Goal: Task Accomplishment & Management: Manage account settings

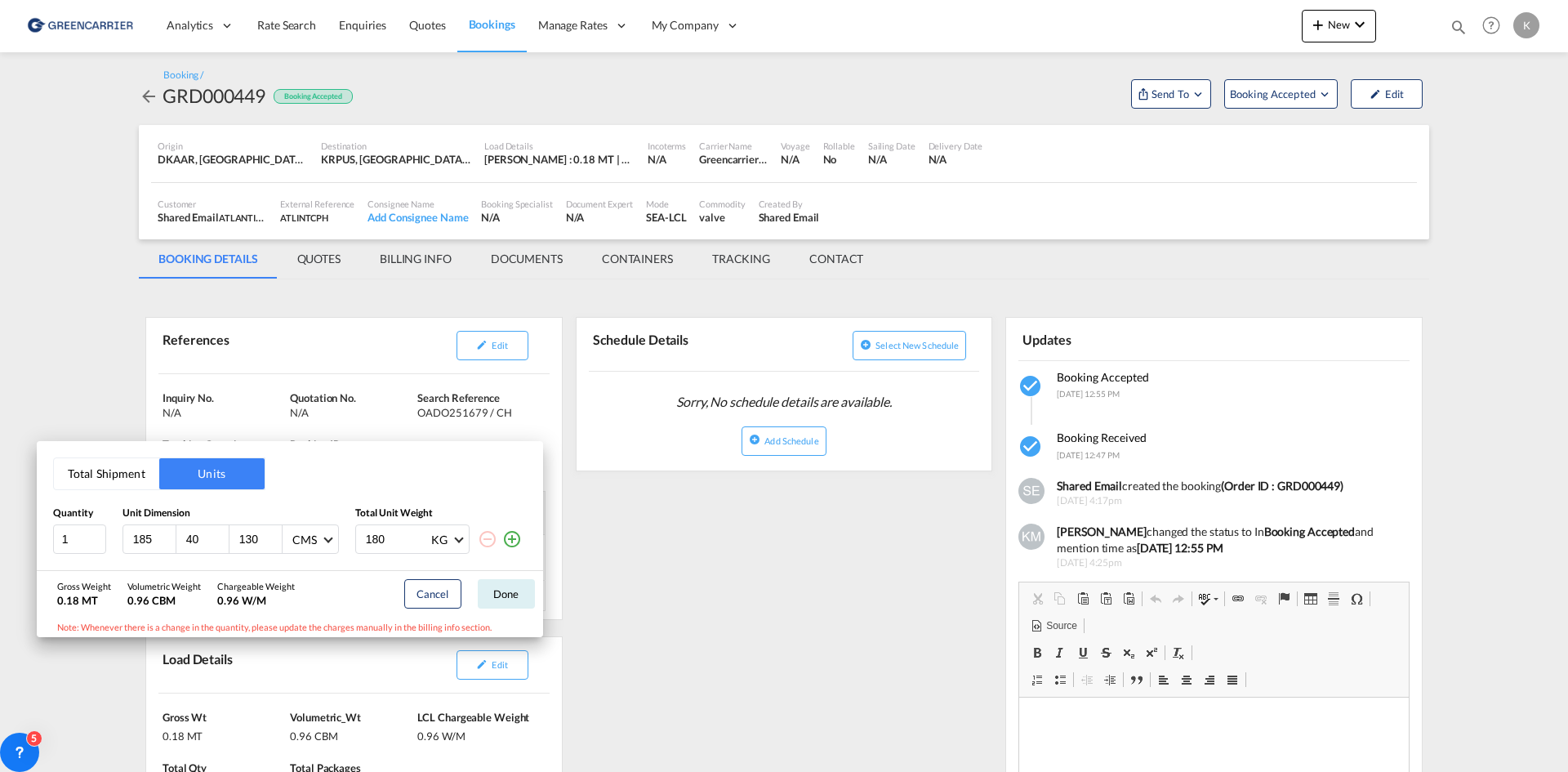
scroll to position [8, 0]
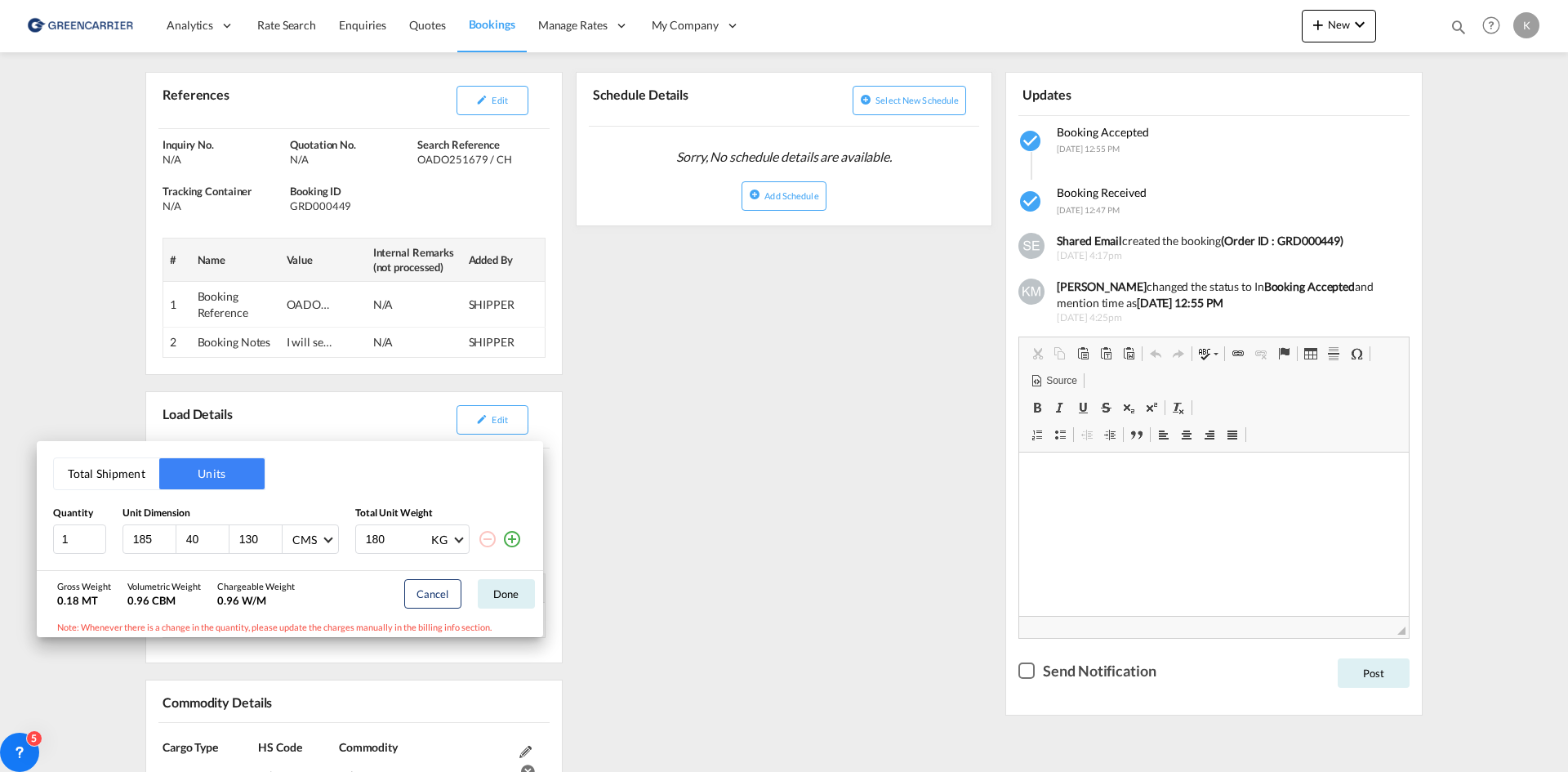
click at [772, 434] on div "Total Shipment Units Quantity Unit Dimension Total Unit Weight 1 185 40 130 CMS…" at bounding box center [784, 386] width 1568 height 772
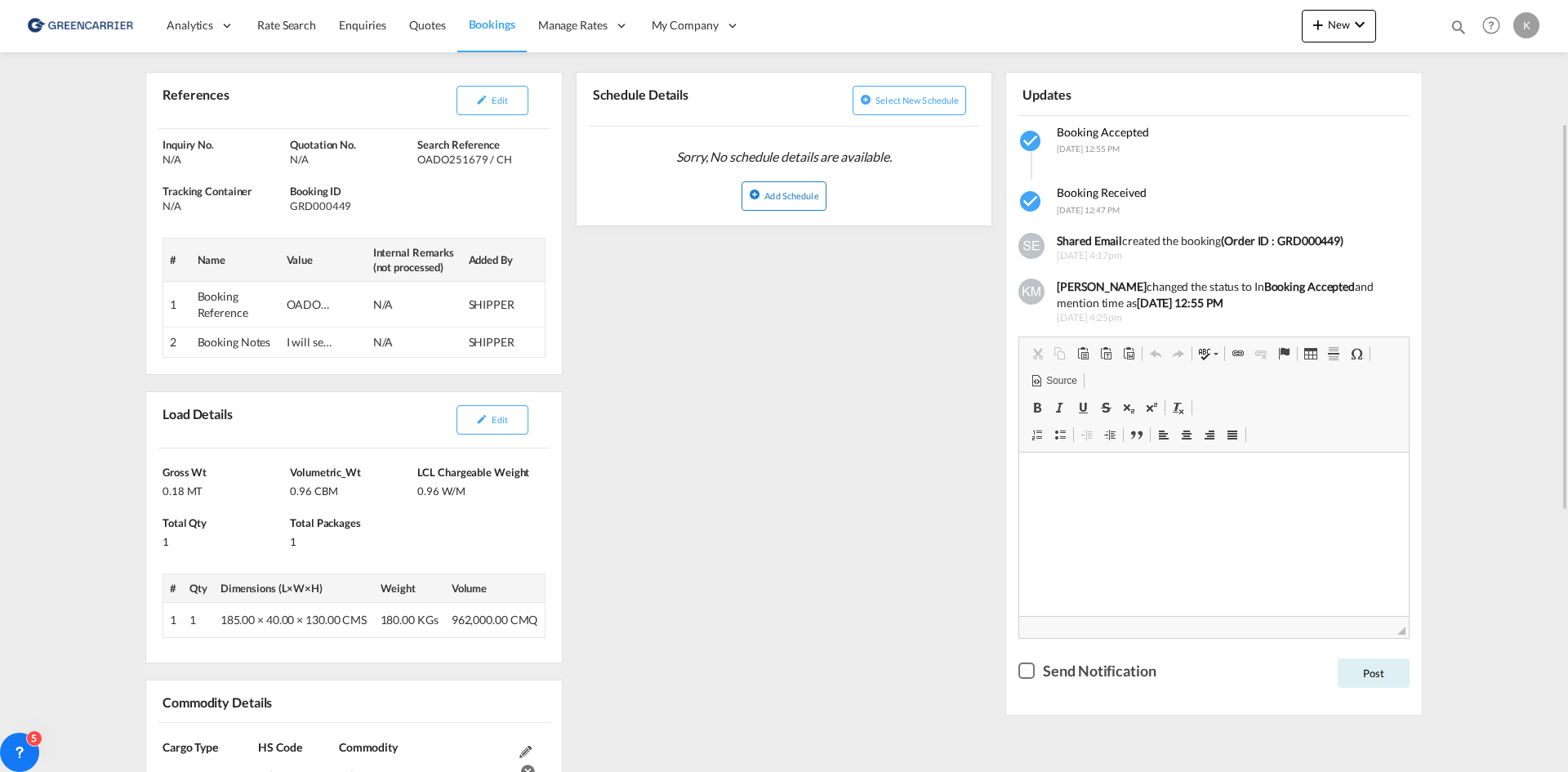
scroll to position [0, 0]
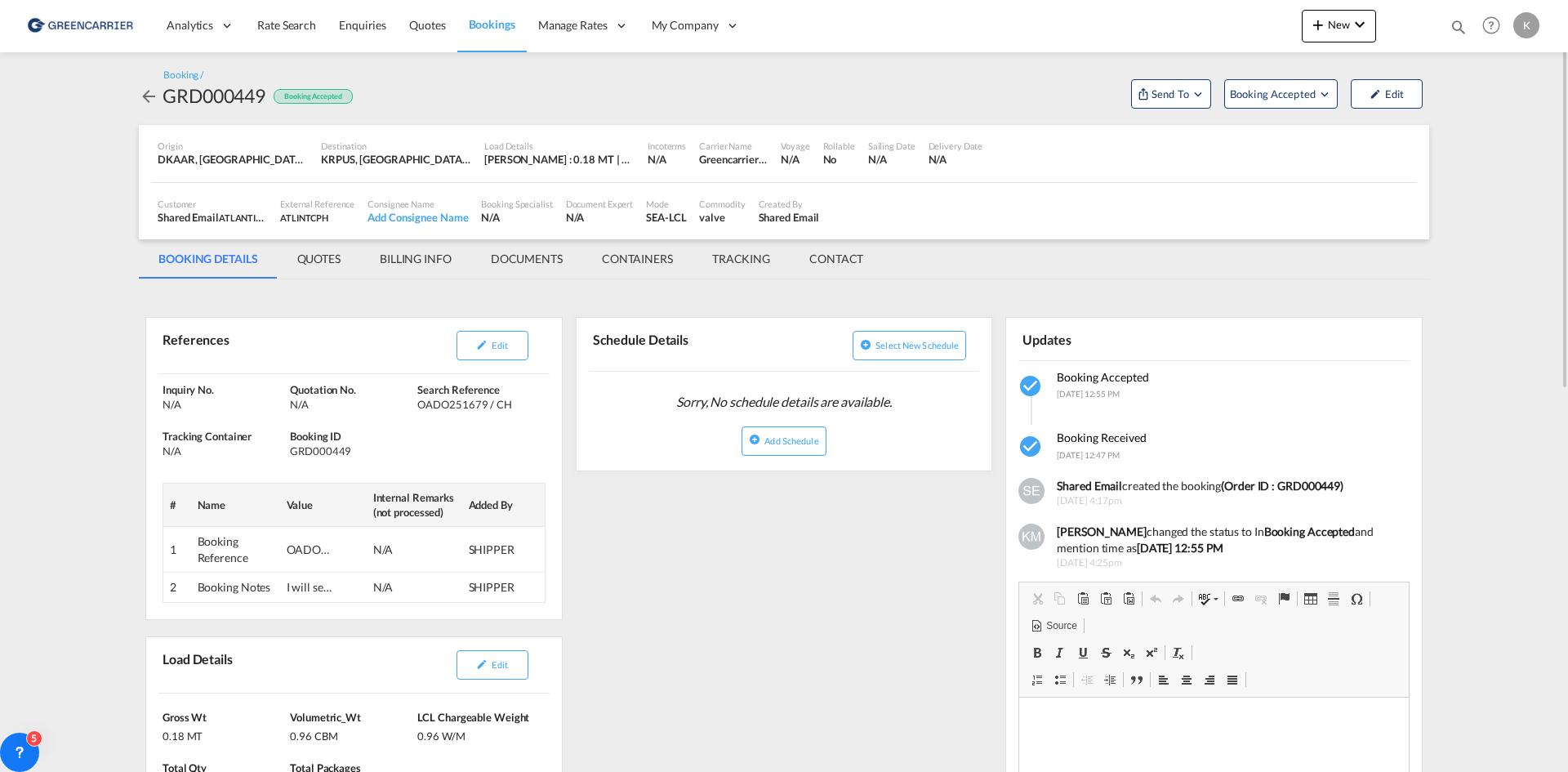
click at [154, 93] on md-icon "icon-arrow-left" at bounding box center [148, 96] width 19 height 19
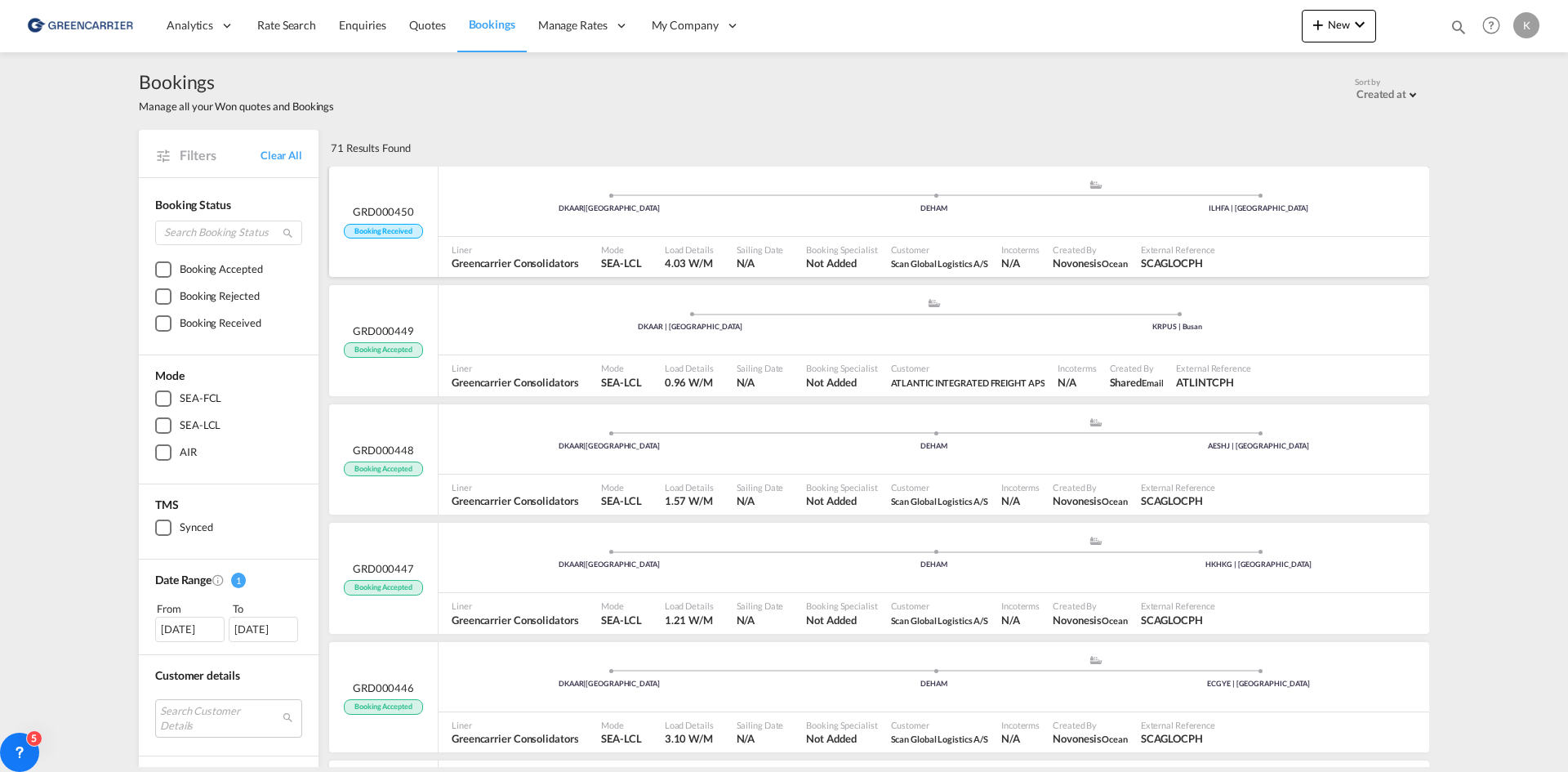
click at [659, 231] on div "DKAAR | [GEOGRAPHIC_DATA] .a{fill:#aaa8ad;} .a{fill:#aaa8ad;} DEHAM ILHFA | [GE…" at bounding box center [934, 205] width 991 height 53
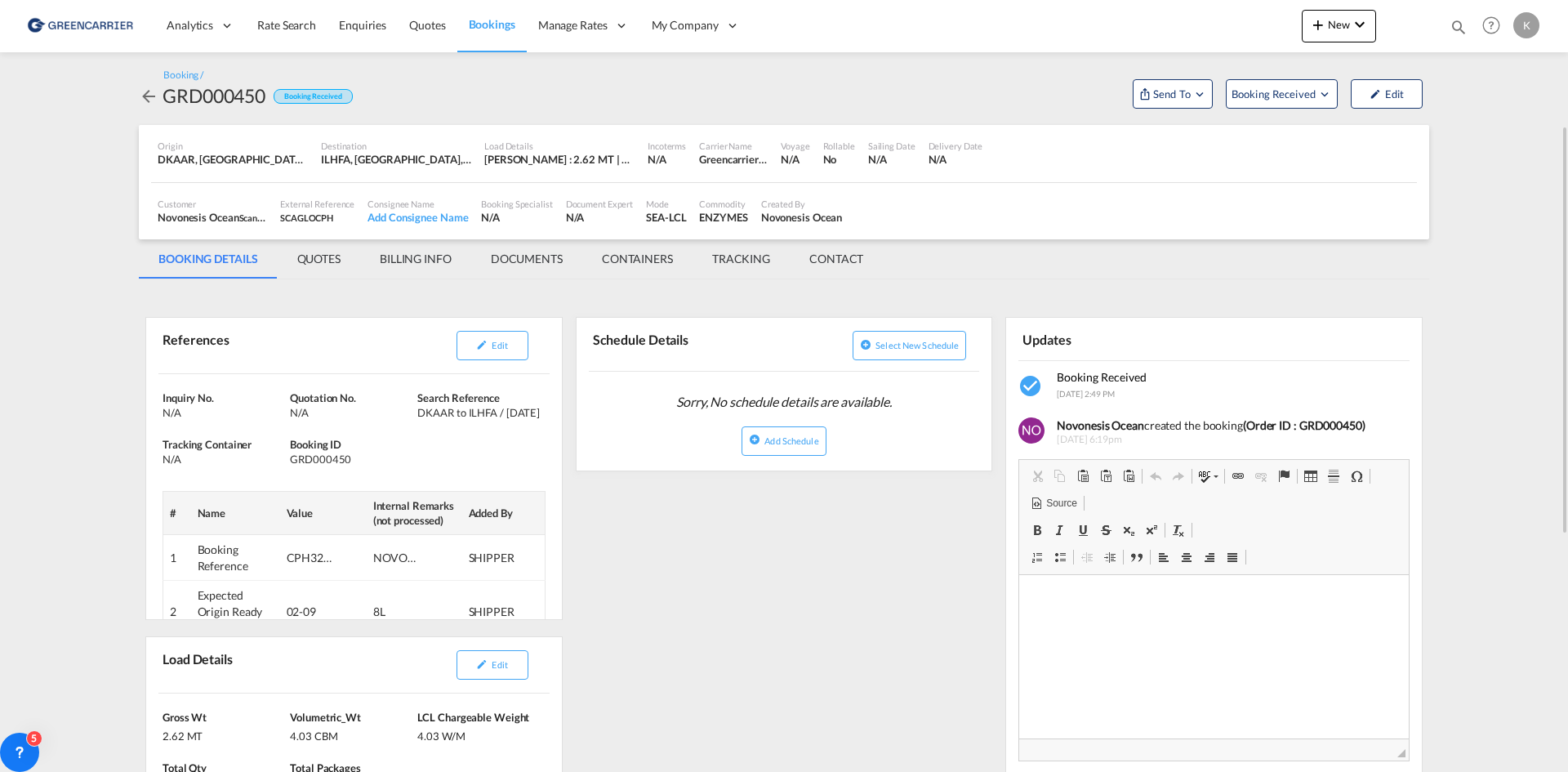
scroll to position [81, 0]
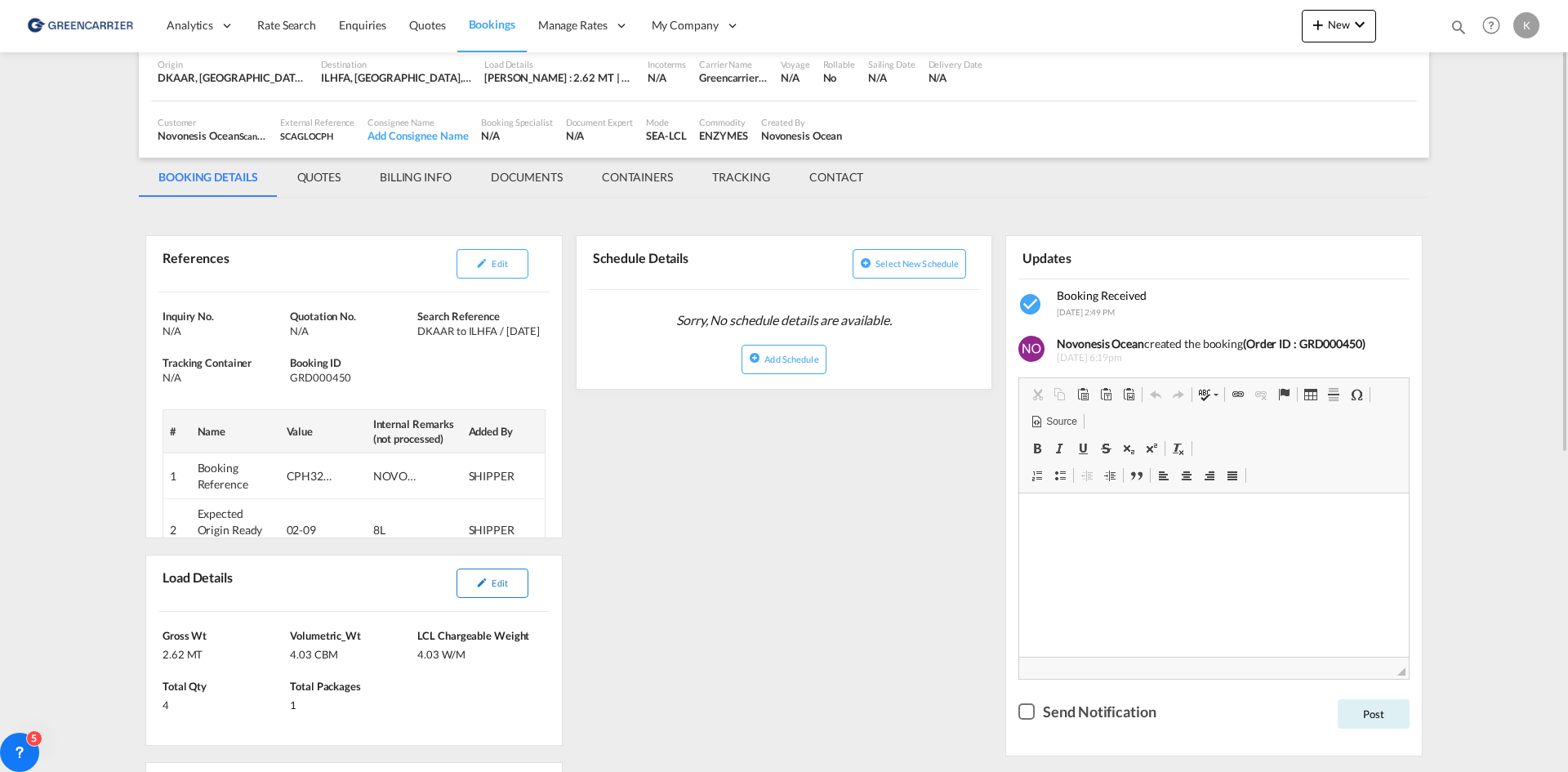
click at [496, 574] on button "Edit" at bounding box center [493, 583] width 72 height 29
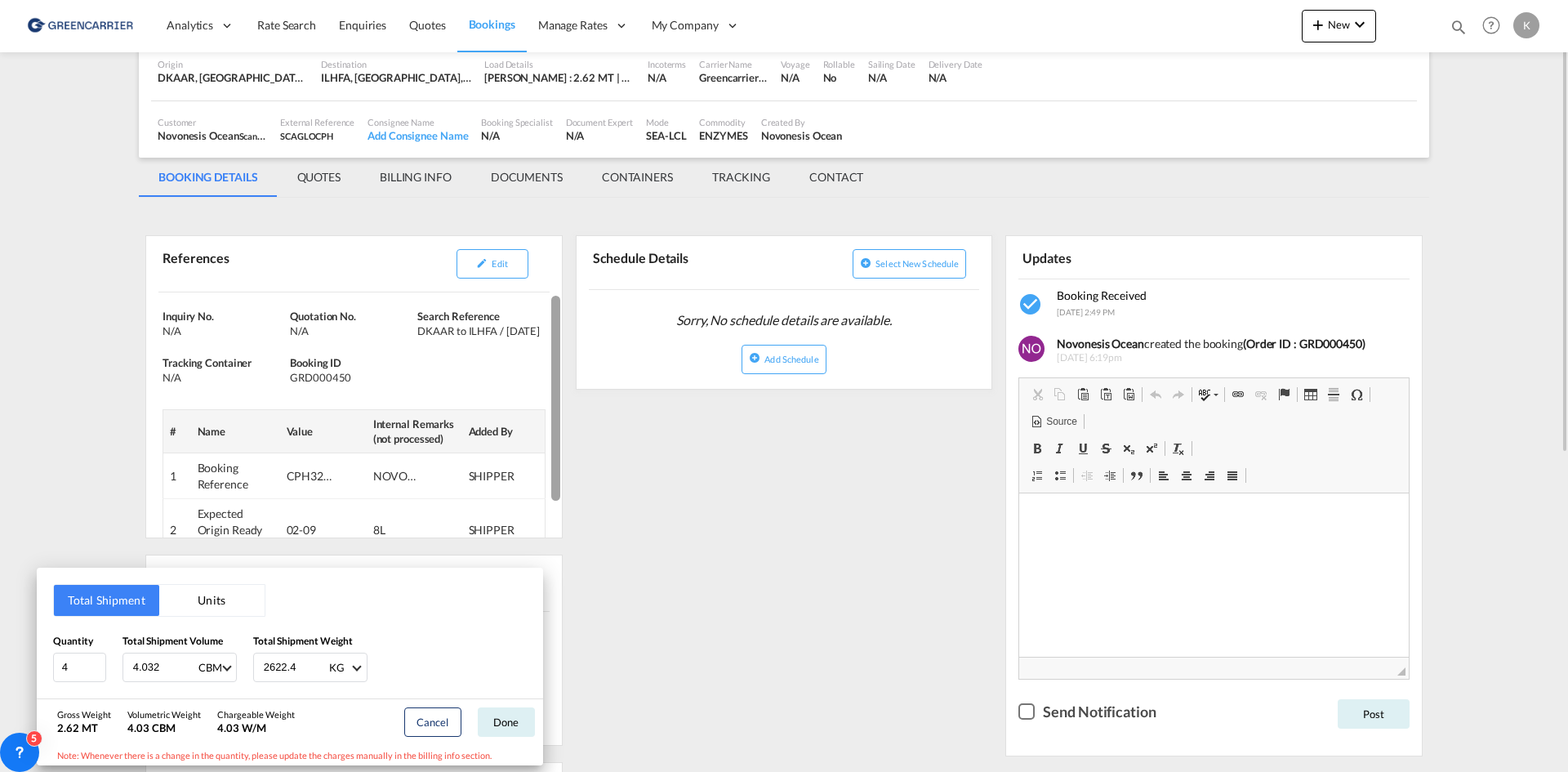
drag, startPoint x: 819, startPoint y: 454, endPoint x: 560, endPoint y: 398, distance: 265.0
click at [819, 454] on div "Total Shipment Units Quantity 4 Total Shipment Volume 4.032 CBM CBM CFT Total S…" at bounding box center [784, 386] width 1568 height 772
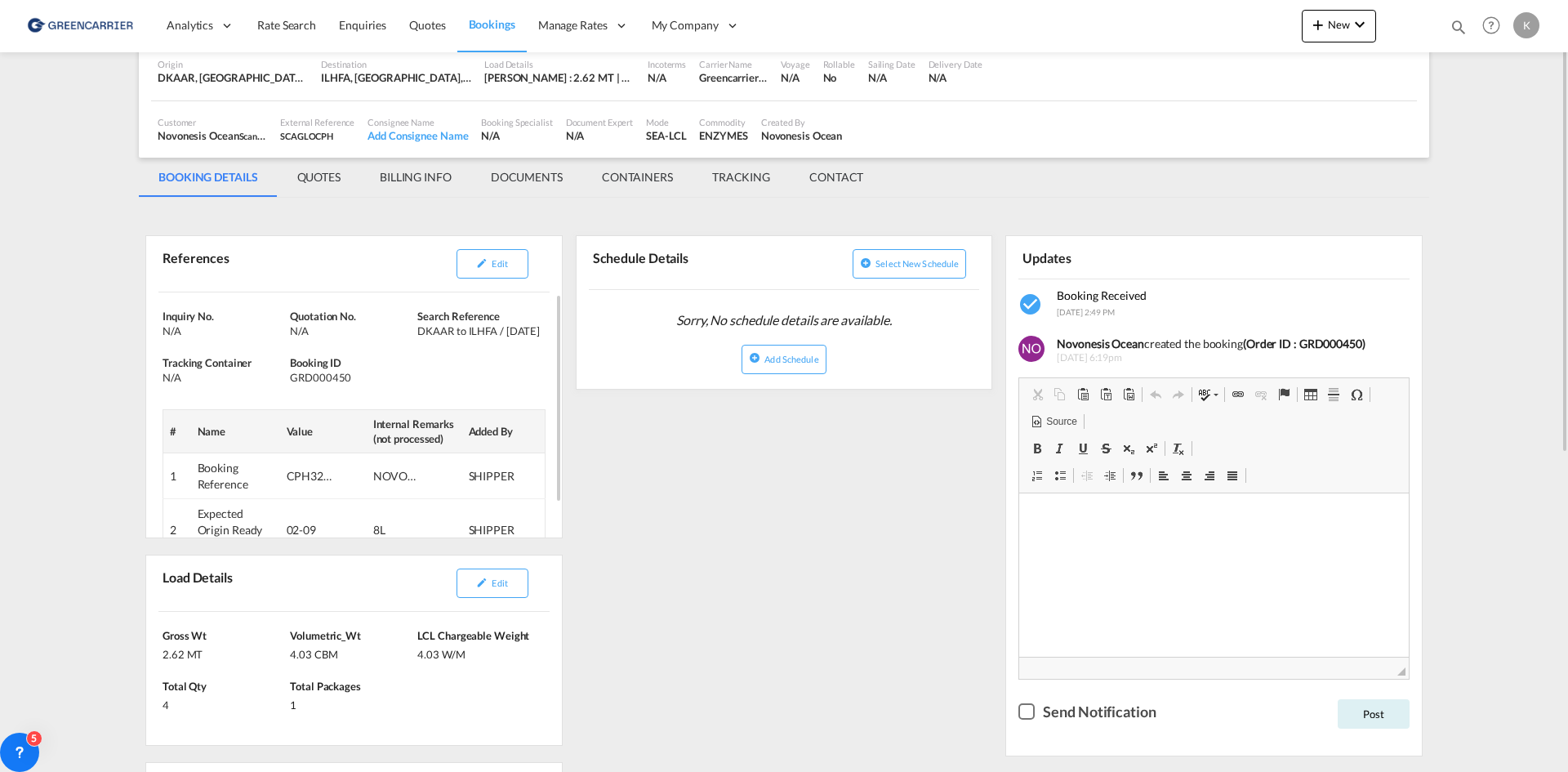
click at [331, 381] on div "GRD000450" at bounding box center [351, 377] width 123 height 15
copy div "GRD000450"
click at [510, 272] on button "Edit" at bounding box center [493, 263] width 72 height 29
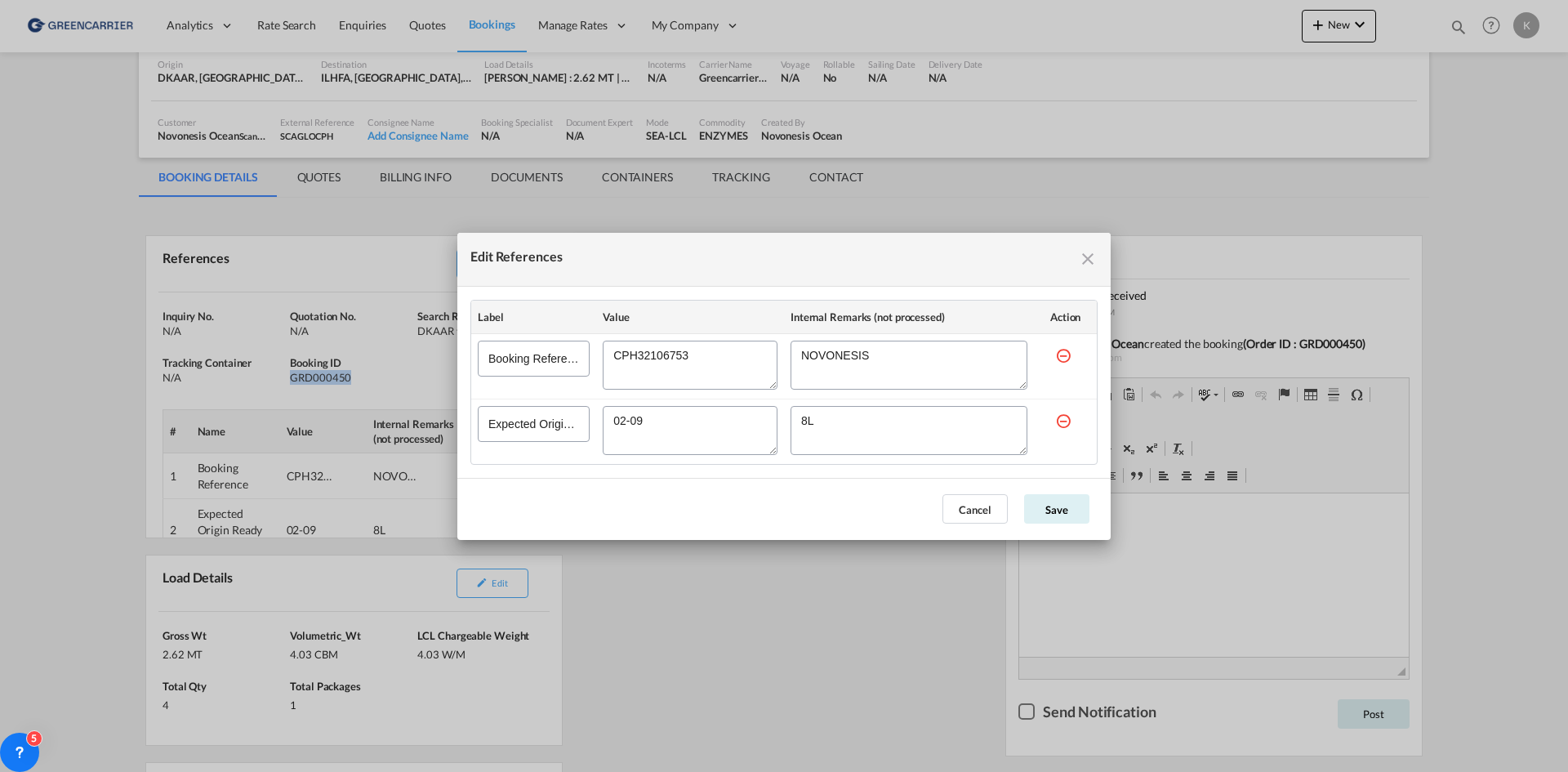
click at [670, 355] on textarea "Edit References" at bounding box center [690, 365] width 175 height 49
click at [991, 511] on button "Cancel" at bounding box center [975, 509] width 65 height 29
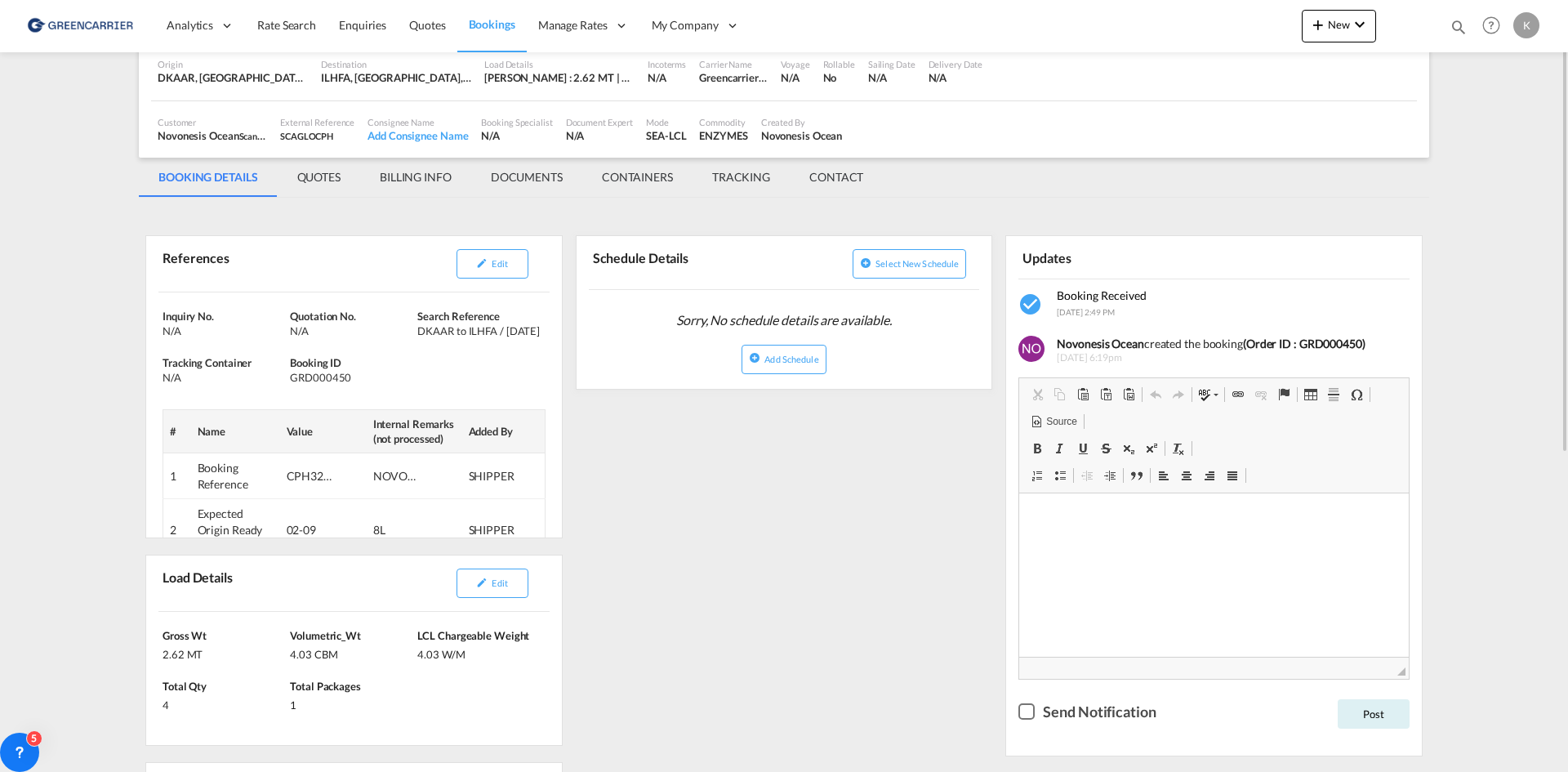
scroll to position [0, 0]
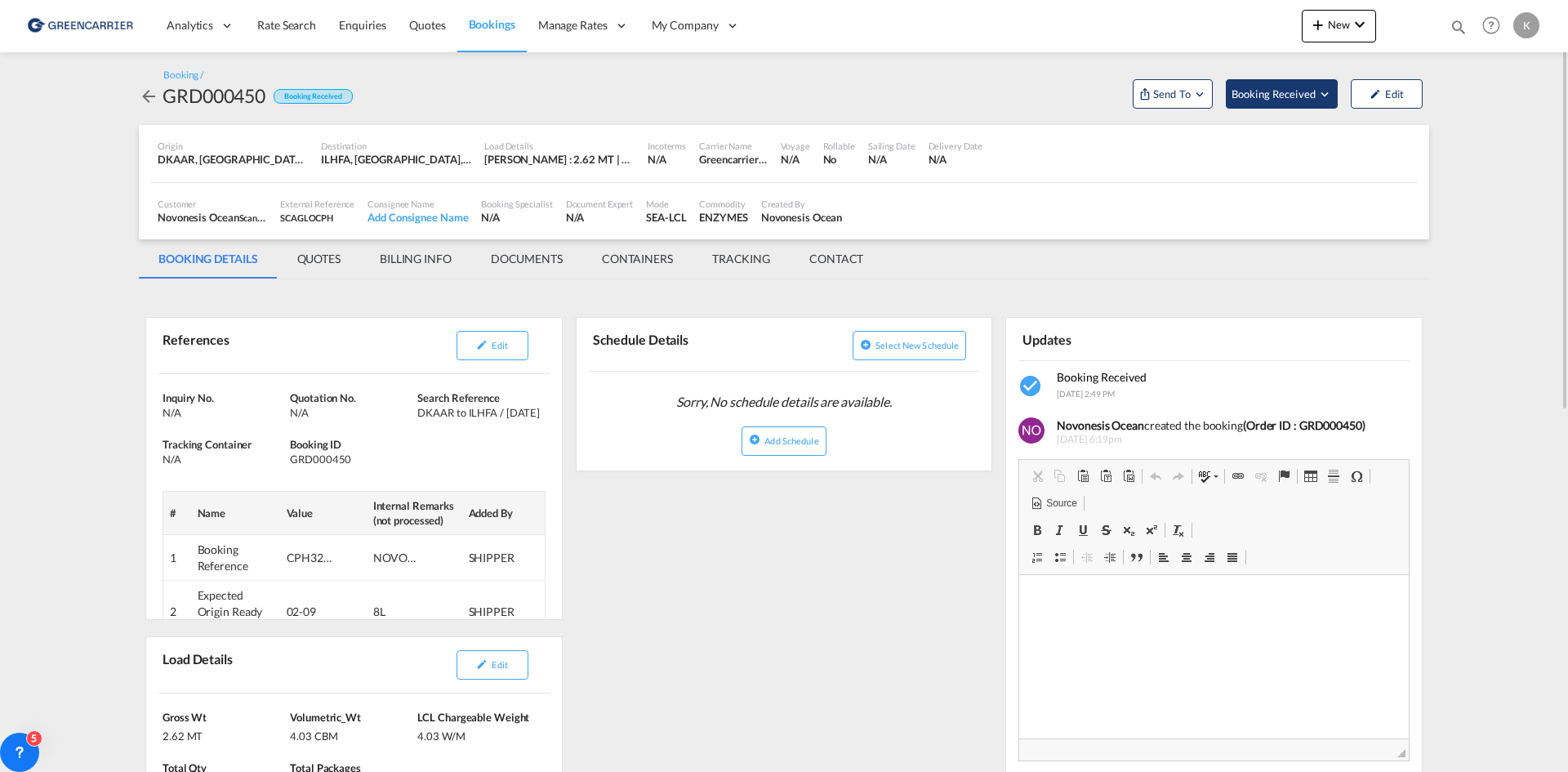
click at [1302, 99] on span "Booking Received" at bounding box center [1275, 93] width 85 height 16
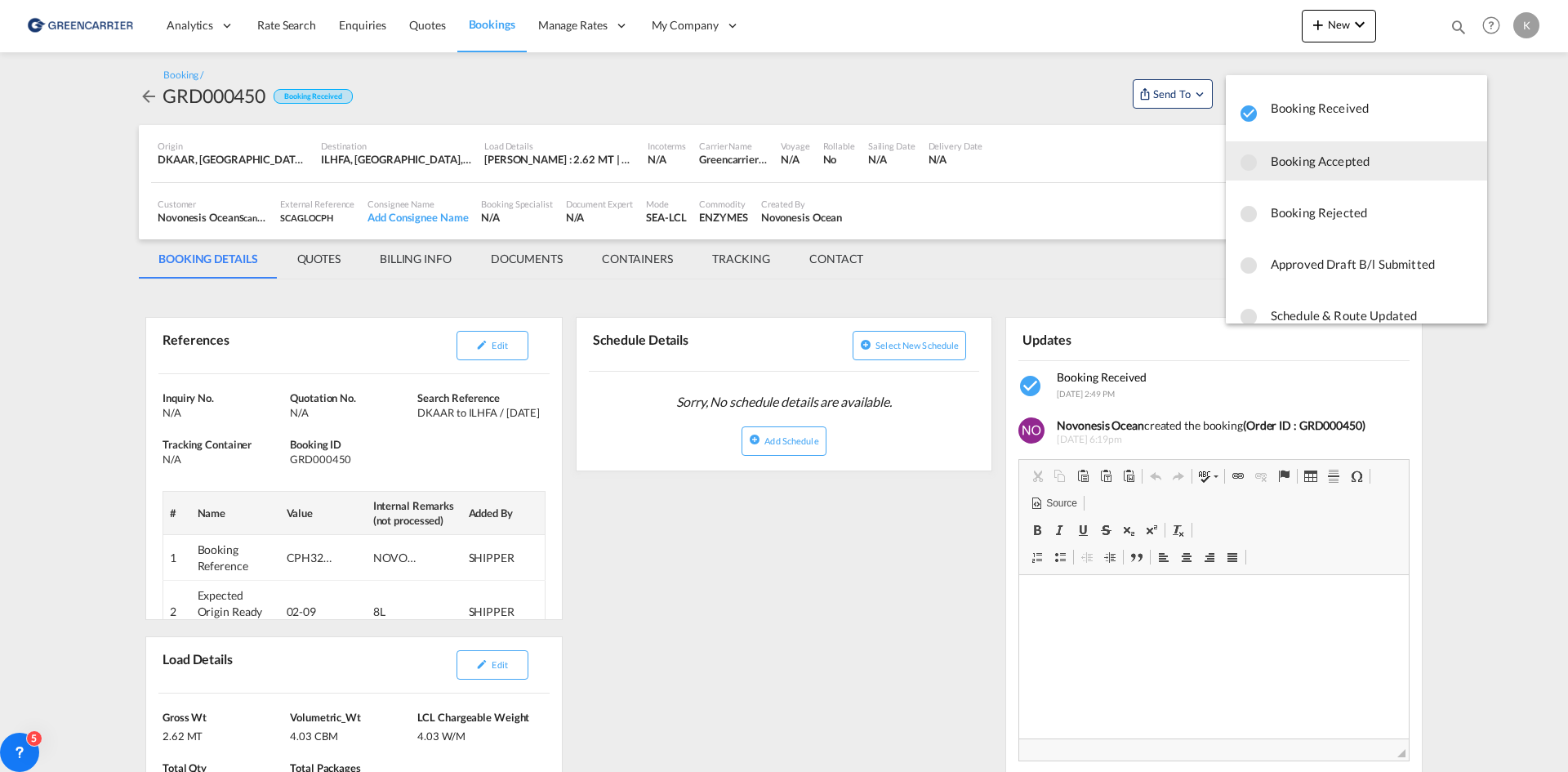
click at [1283, 157] on span "Booking Accepted" at bounding box center [1372, 160] width 204 height 29
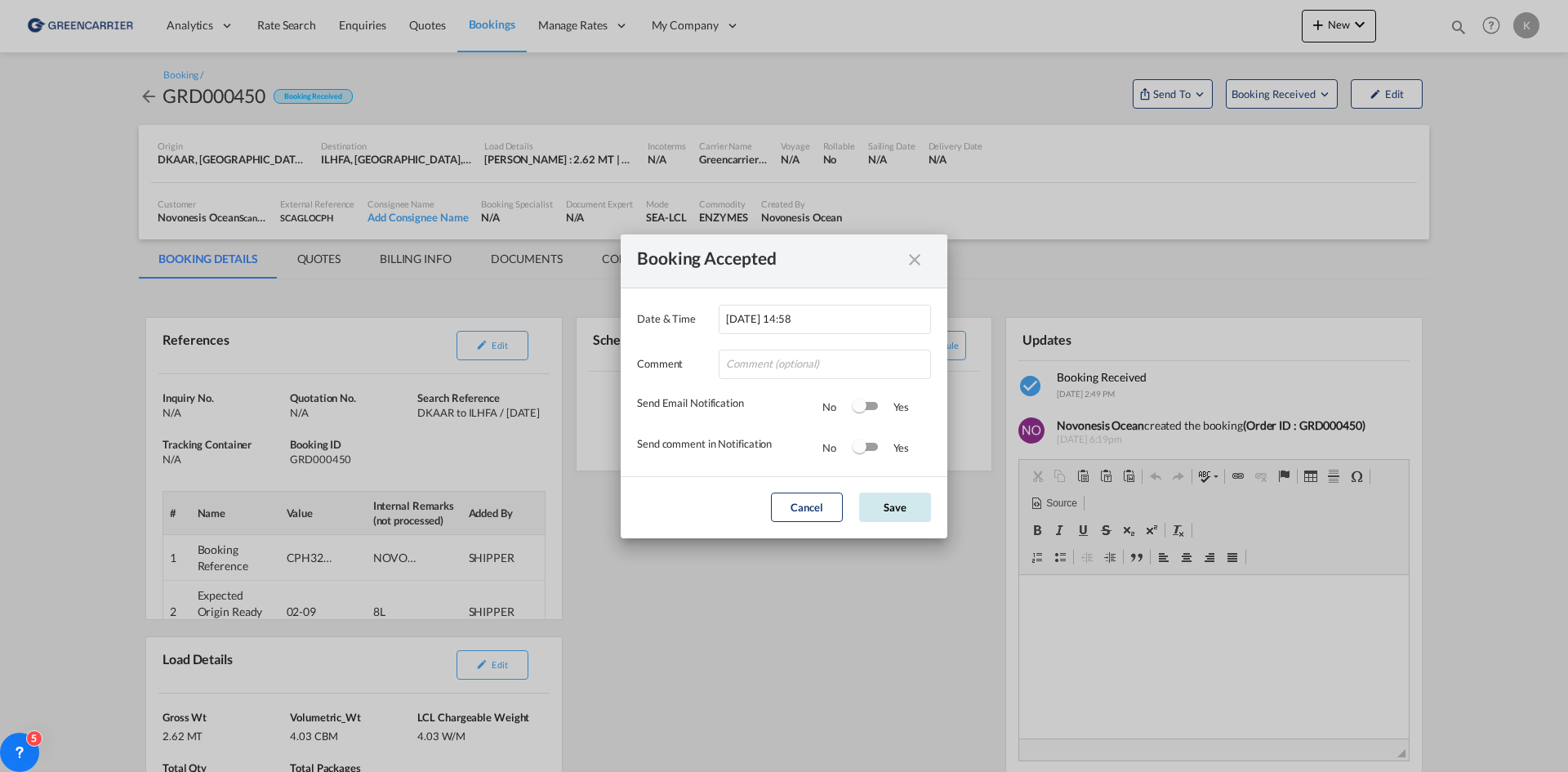
click at [877, 511] on button "Save" at bounding box center [895, 507] width 72 height 29
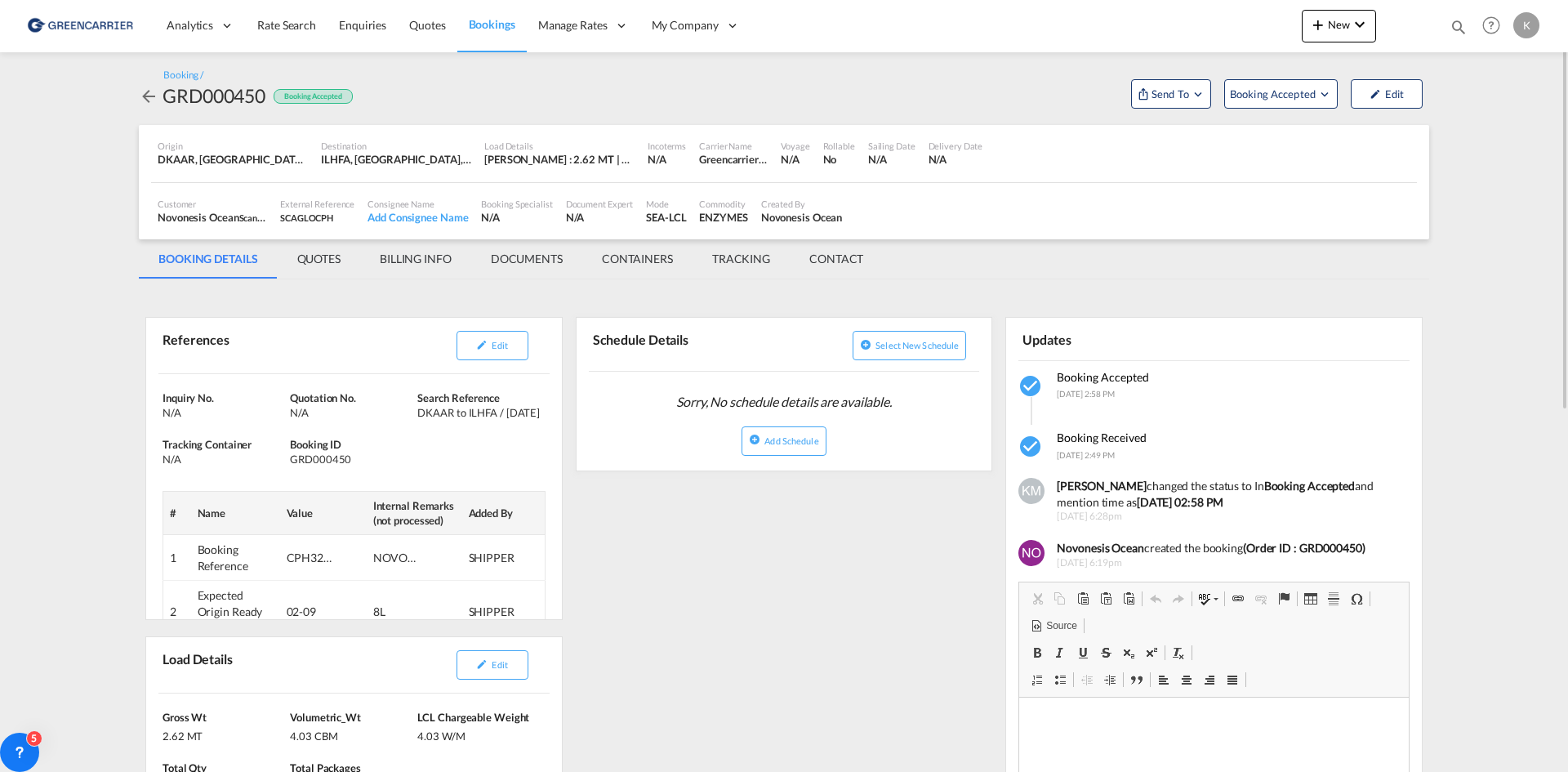
click at [150, 94] on md-icon "icon-arrow-left" at bounding box center [148, 96] width 19 height 19
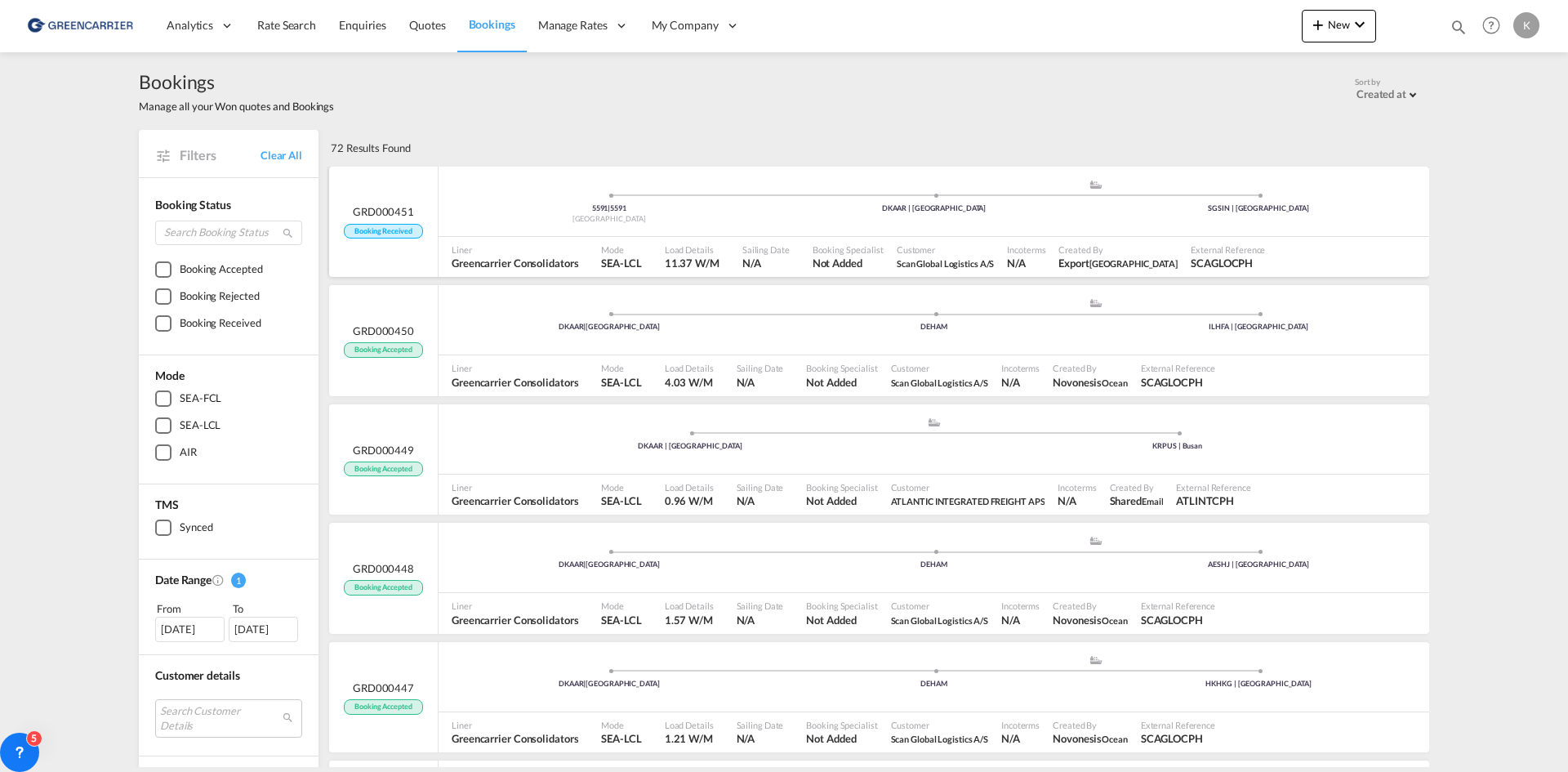
click at [530, 228] on div "5591 | 5591 [GEOGRAPHIC_DATA] .a{fill:#aaa8ad;} .a{fill:#aaa8ad;} DKAAR | [GEOG…" at bounding box center [934, 205] width 991 height 53
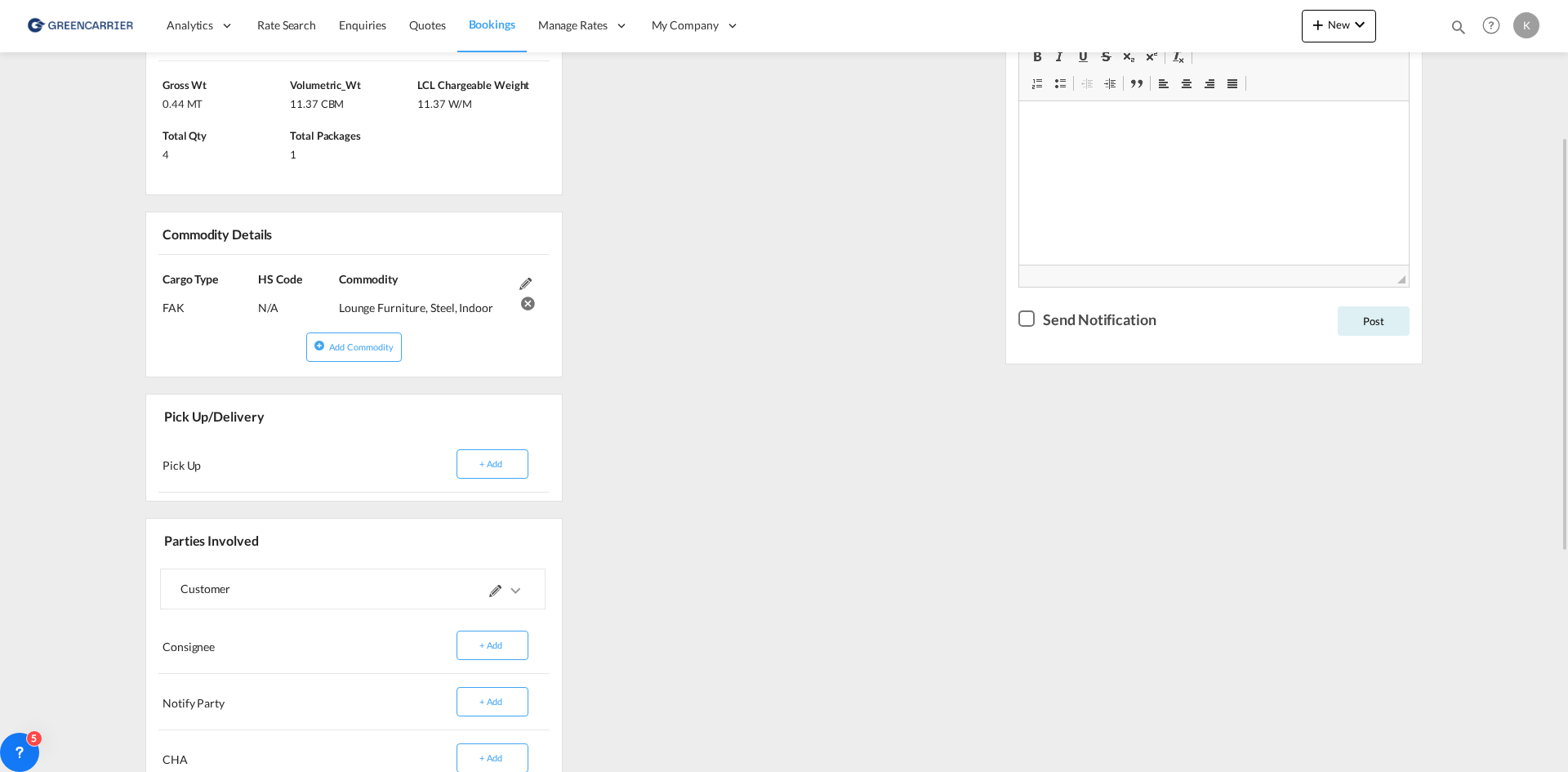
scroll to position [572, 0]
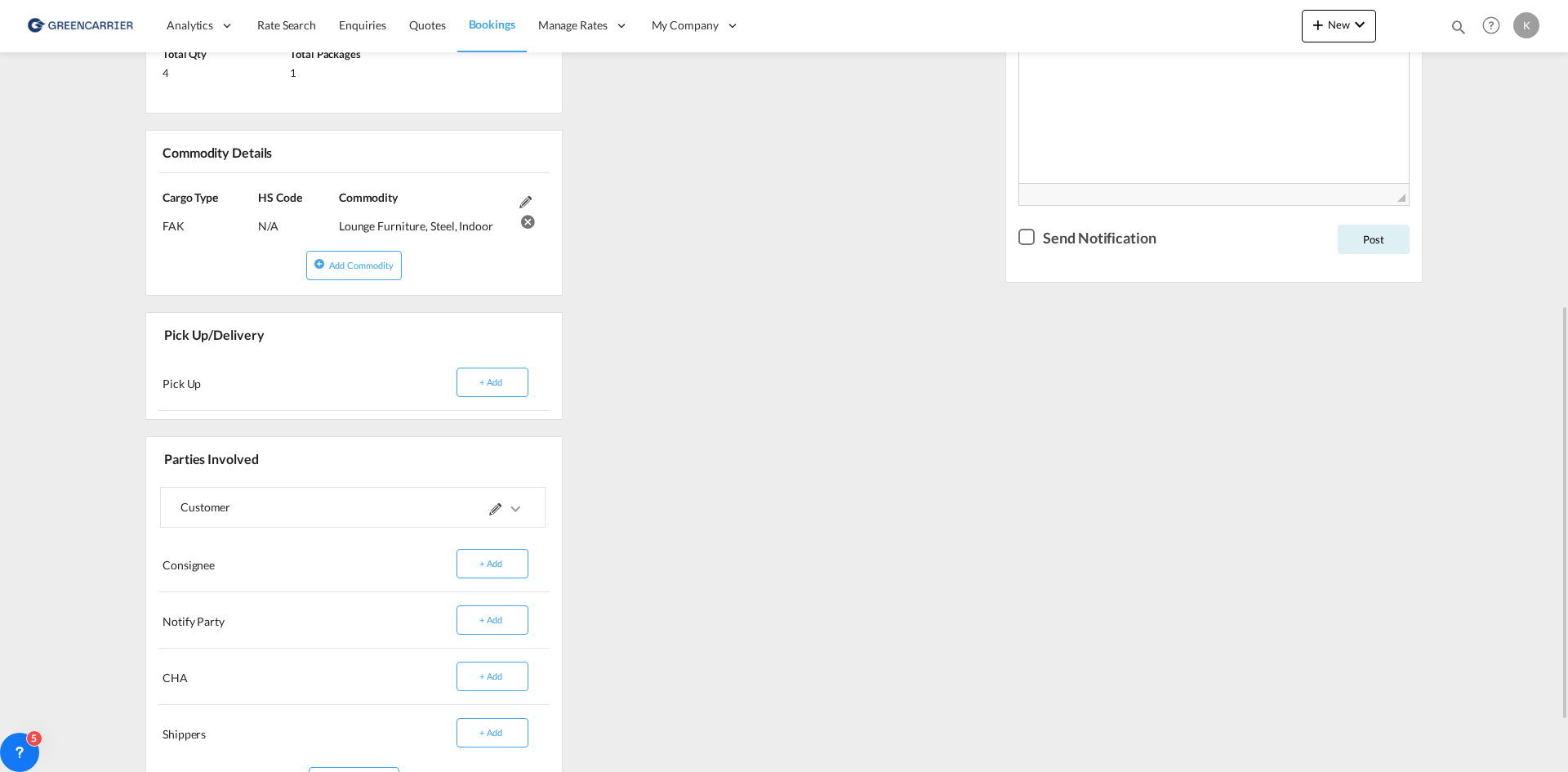
click at [520, 509] on md-icon "icons/ic_keyboard_arrow_right_black_24px.svg" at bounding box center [515, 508] width 19 height 19
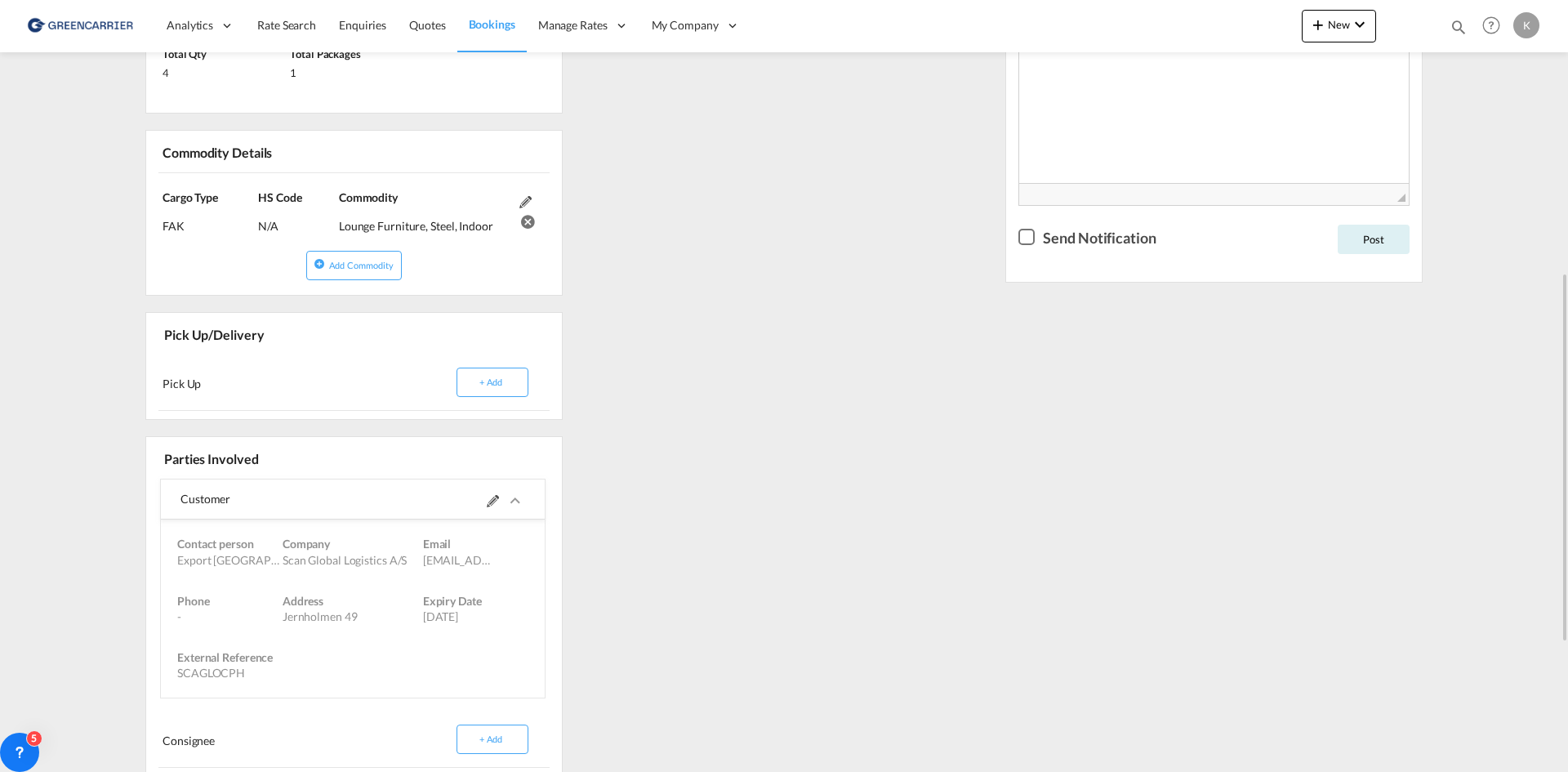
click at [520, 509] on md-icon "icons/ic_keyboard_arrow_right_black_24px.svg" at bounding box center [515, 500] width 19 height 19
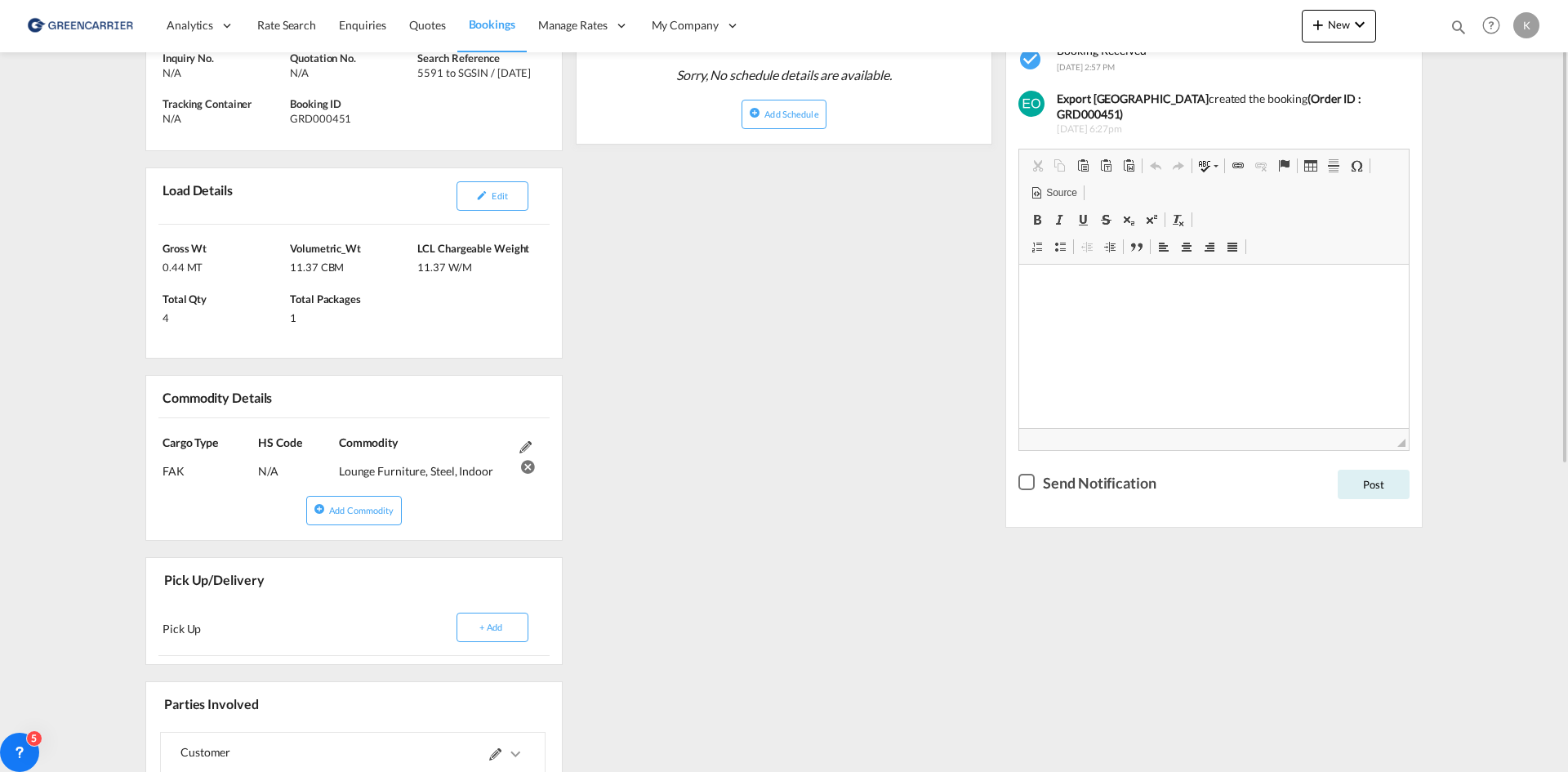
scroll to position [408, 0]
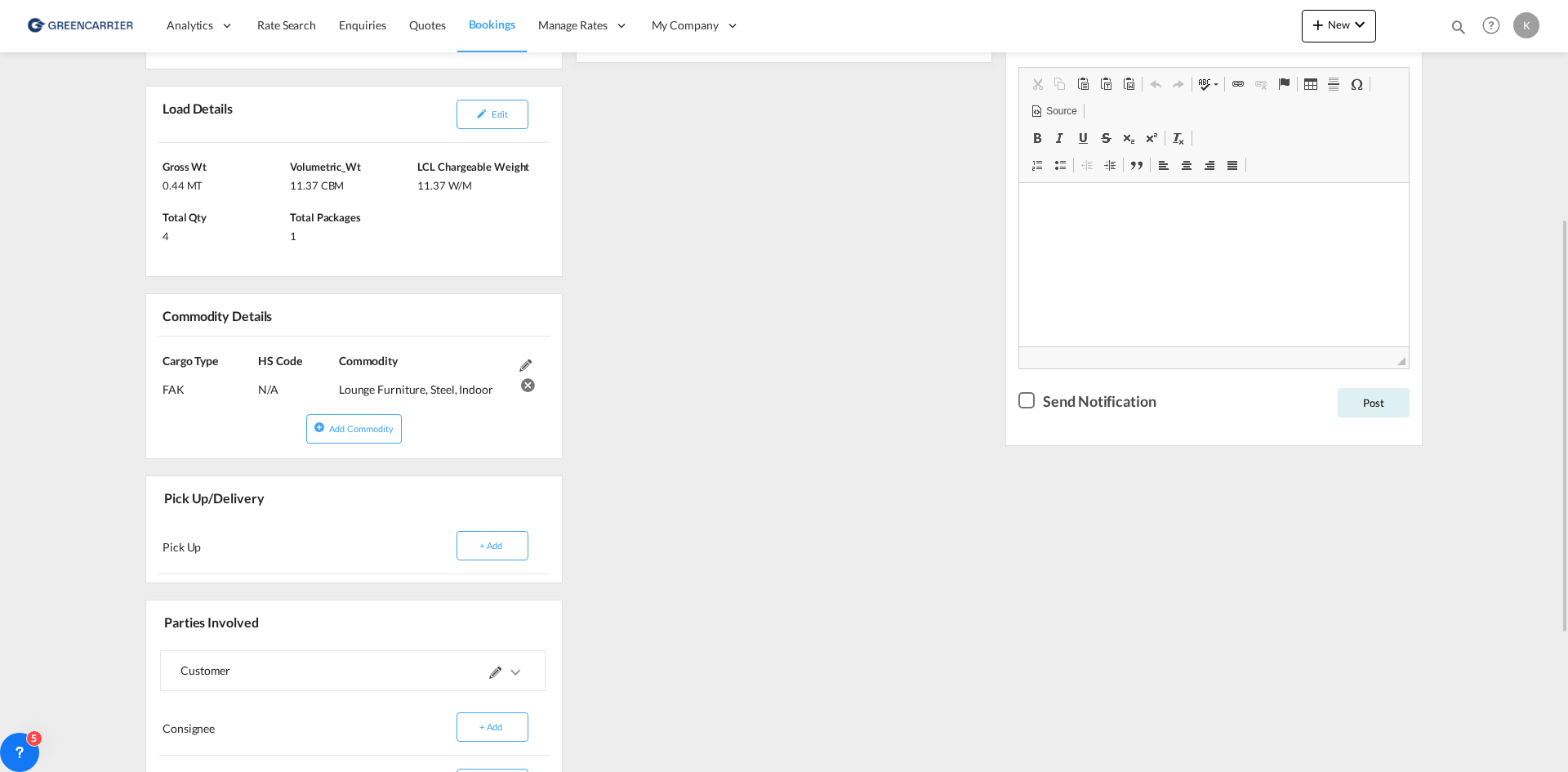
click at [521, 364] on md-icon at bounding box center [525, 365] width 13 height 13
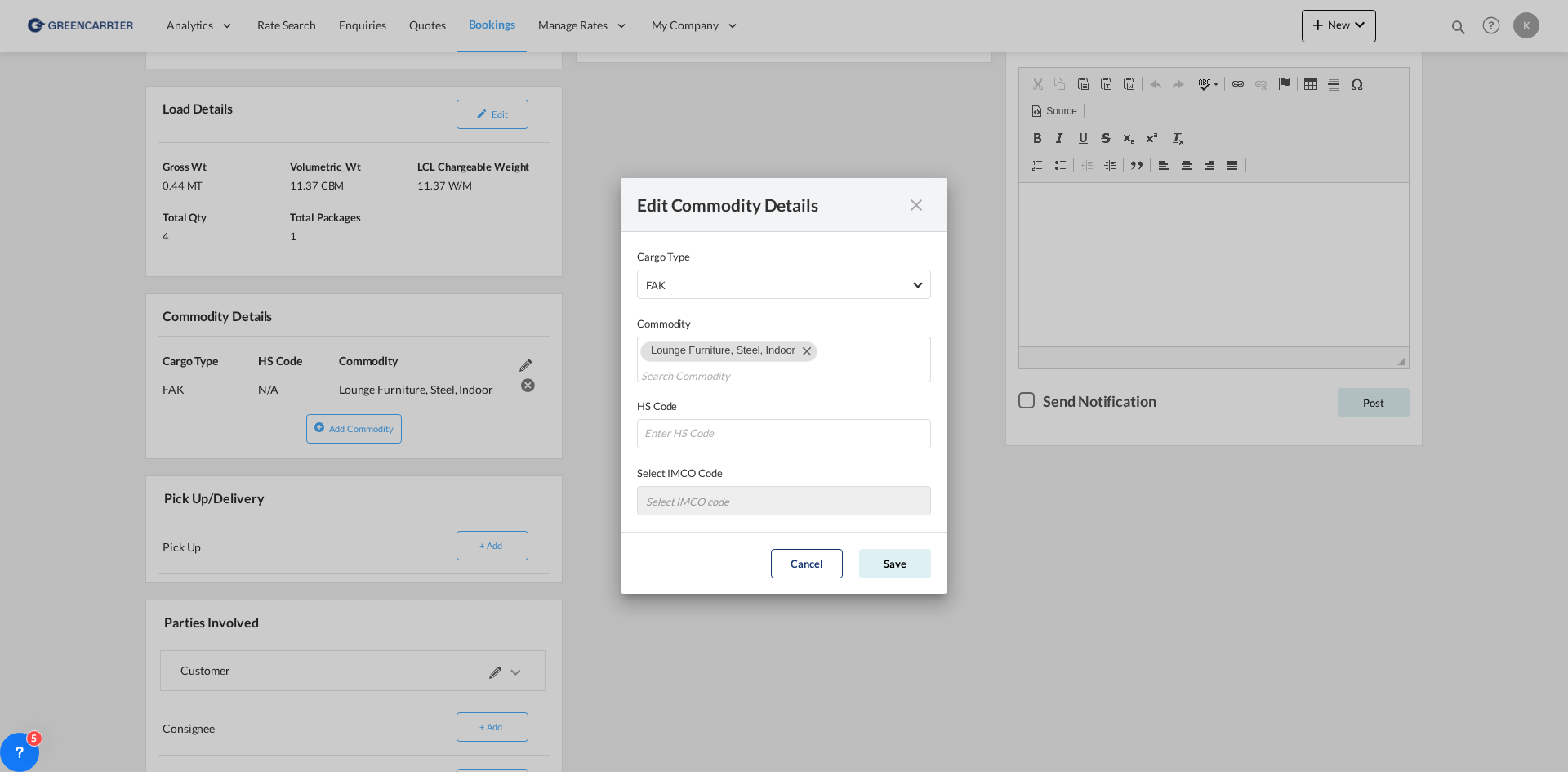
click at [918, 200] on md-icon "icon-close fg-AAA8AD cursor" at bounding box center [916, 205] width 19 height 19
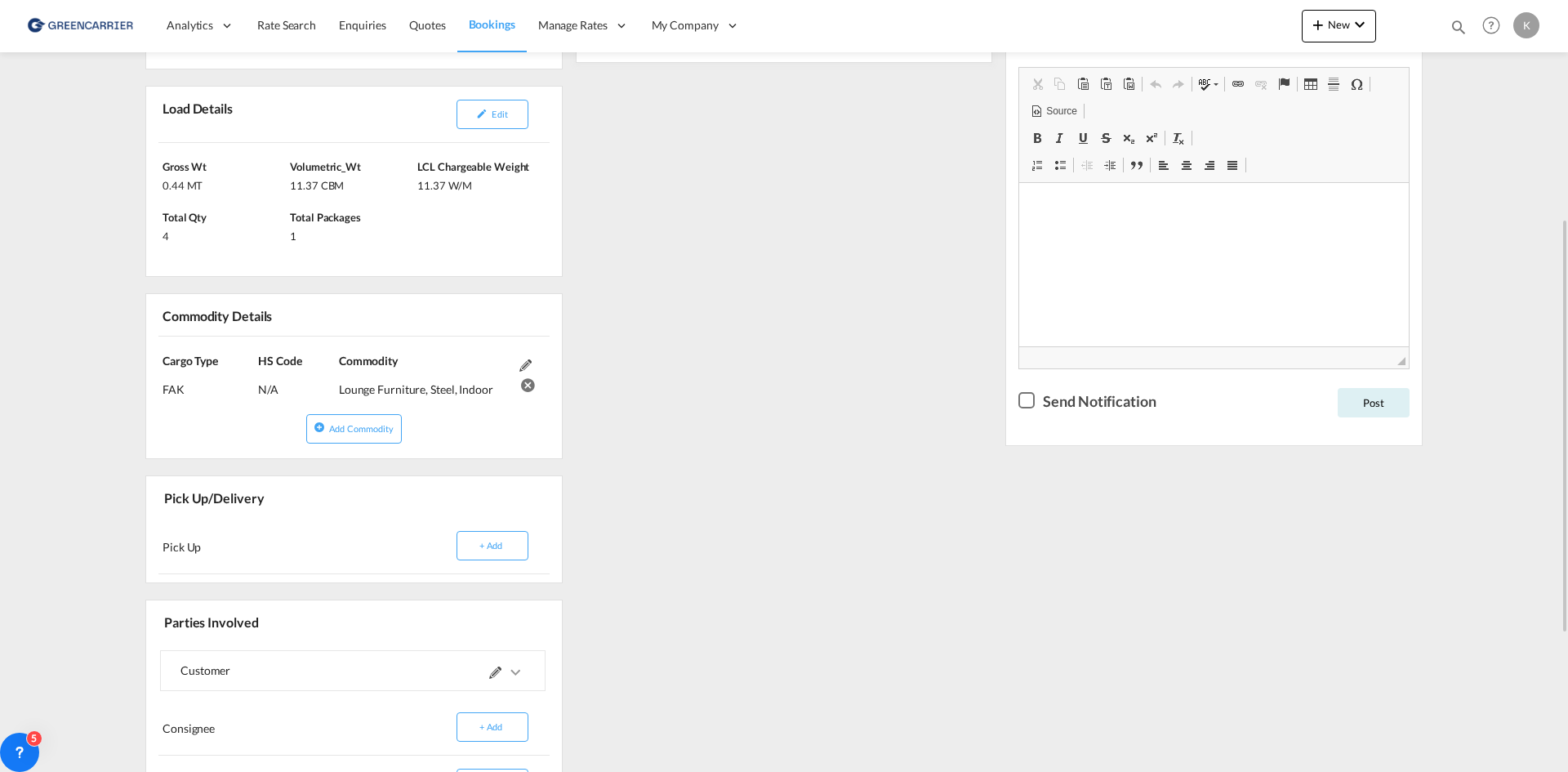
click at [769, 521] on div "References Inquiry No. N/A Quotation No. N/A Search Reference 5591 to SGSIN / […" at bounding box center [784, 433] width 1291 height 1109
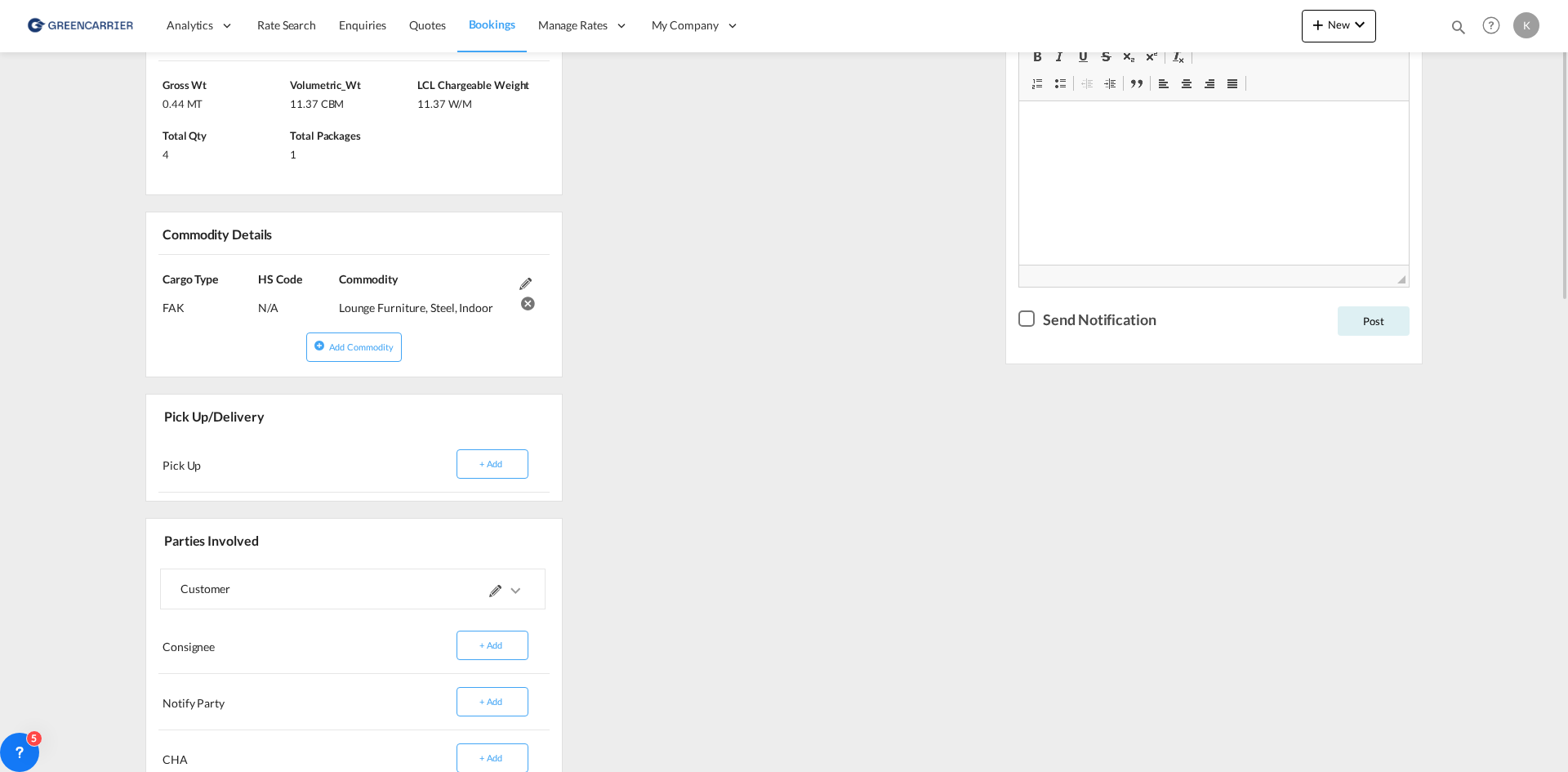
scroll to position [163, 0]
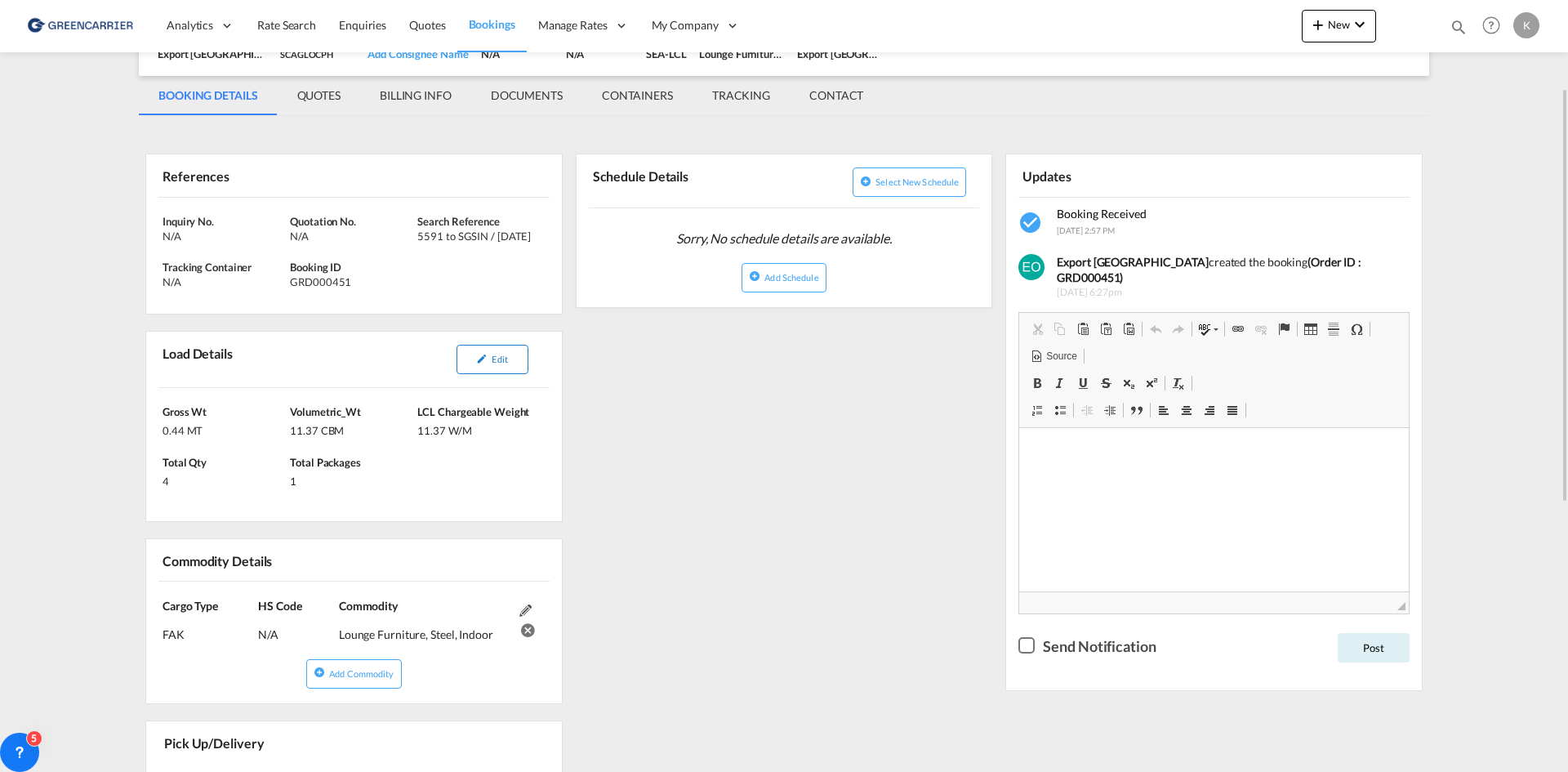
click at [482, 371] on button "Edit" at bounding box center [493, 359] width 72 height 29
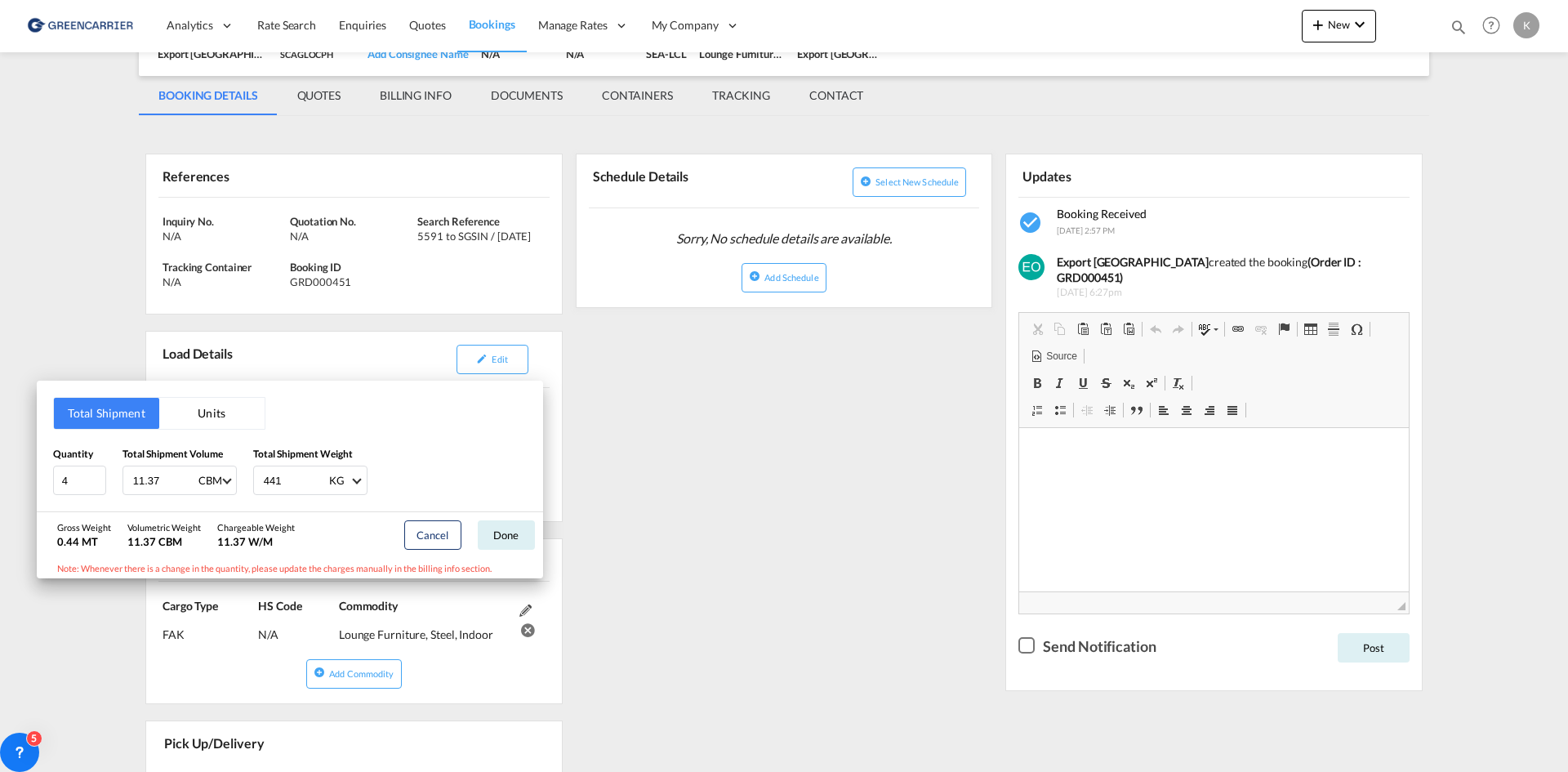
click at [339, 279] on div "Total Shipment Units Quantity 4 Total Shipment Volume 11.37 CBM CBM CFT Total S…" at bounding box center [784, 386] width 1568 height 772
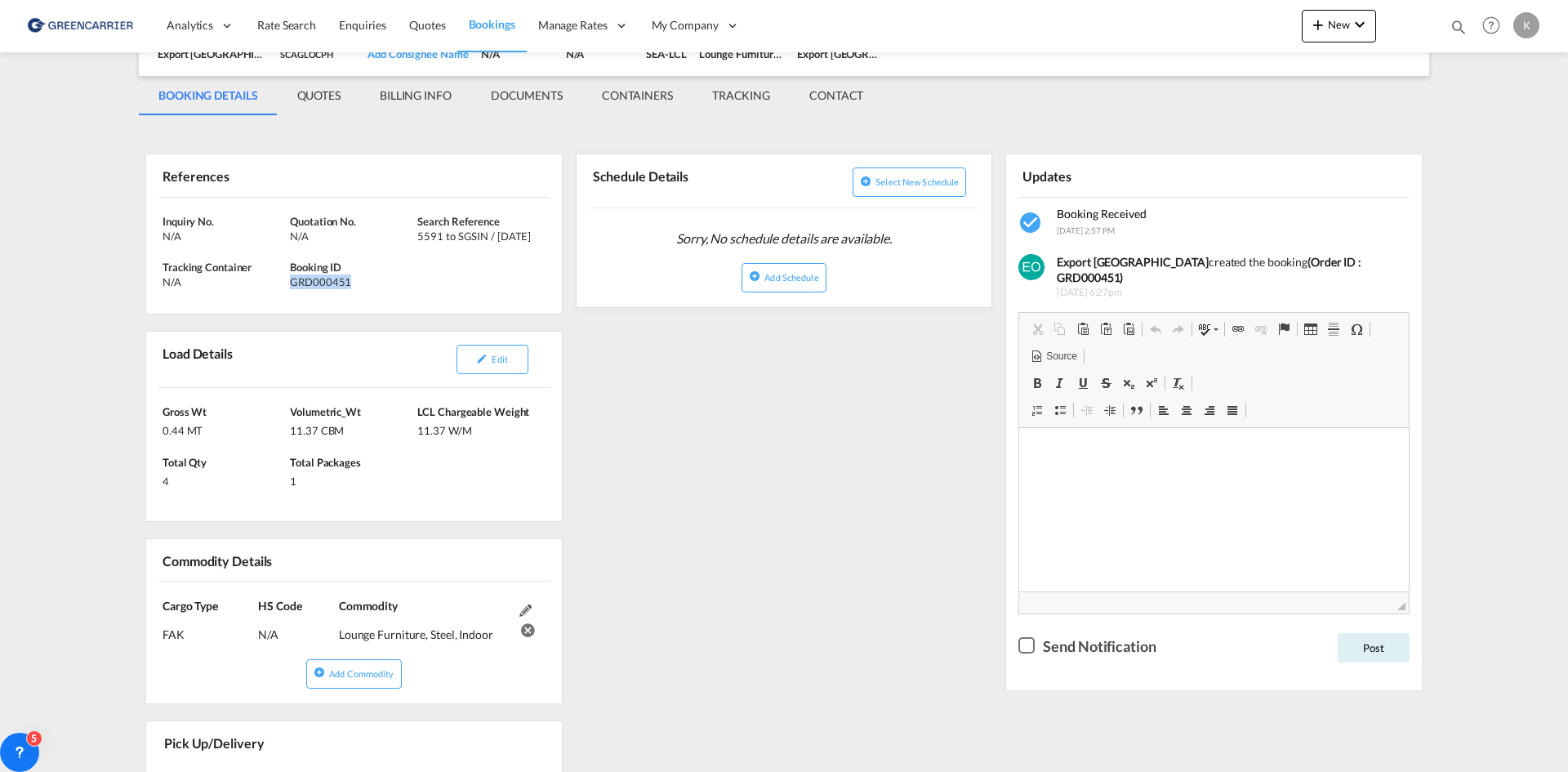
click at [339, 279] on div "GRD000451" at bounding box center [351, 282] width 123 height 15
copy div "GRD000451"
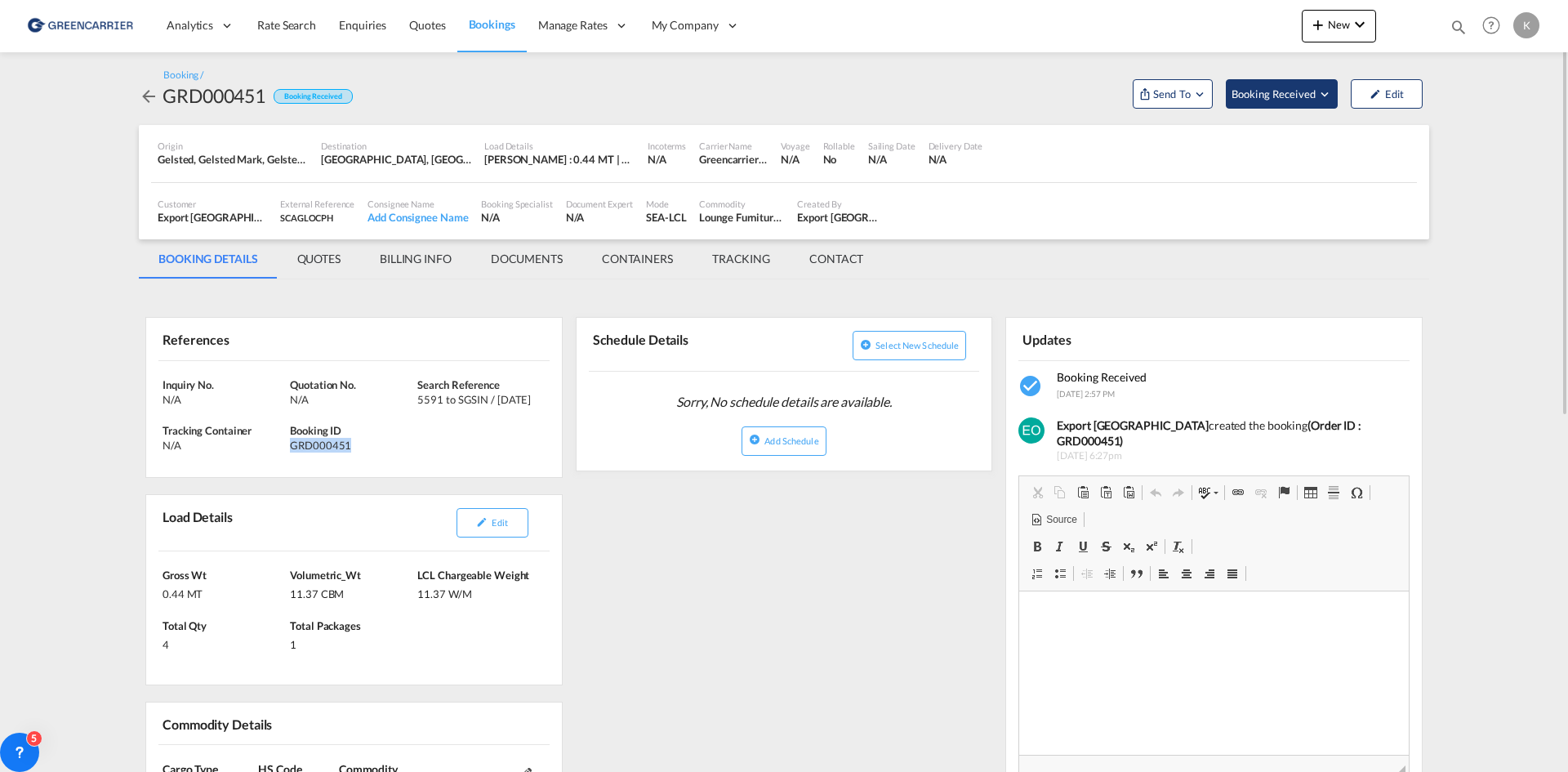
click at [1316, 92] on span "Booking Received" at bounding box center [1275, 93] width 85 height 16
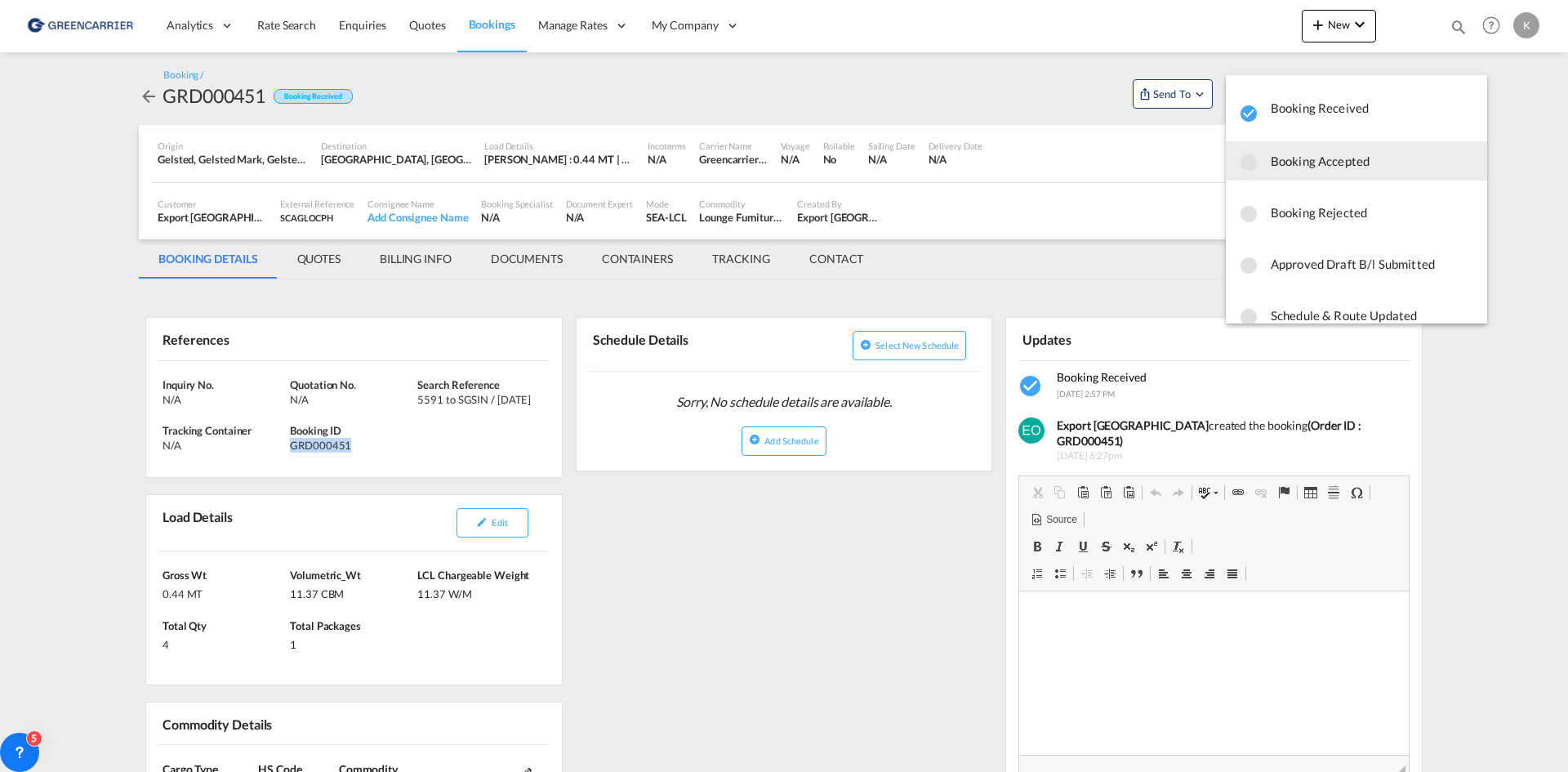
click at [1301, 167] on span "Booking Accepted" at bounding box center [1372, 160] width 204 height 29
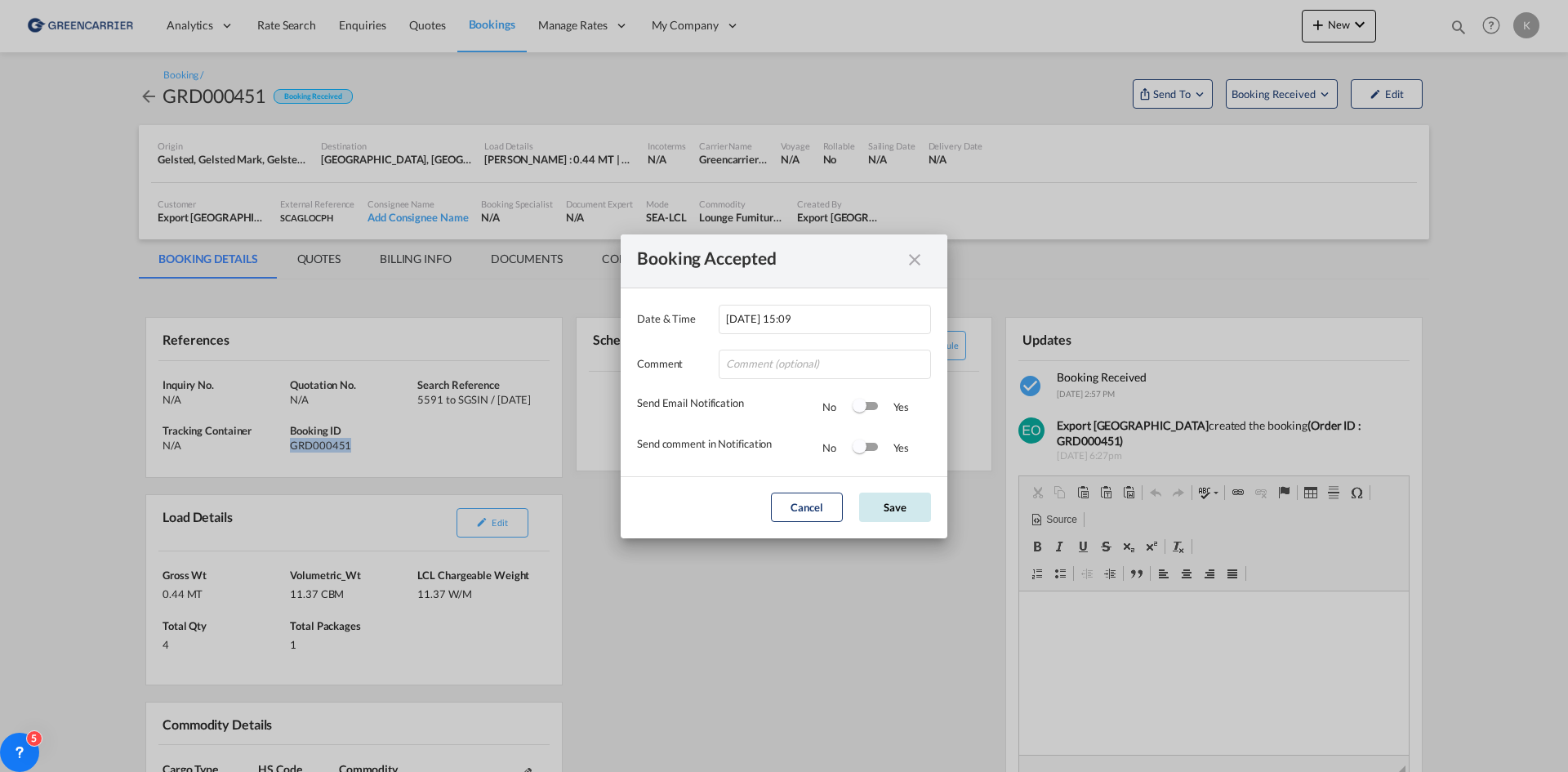
click at [908, 516] on button "Save" at bounding box center [895, 507] width 72 height 29
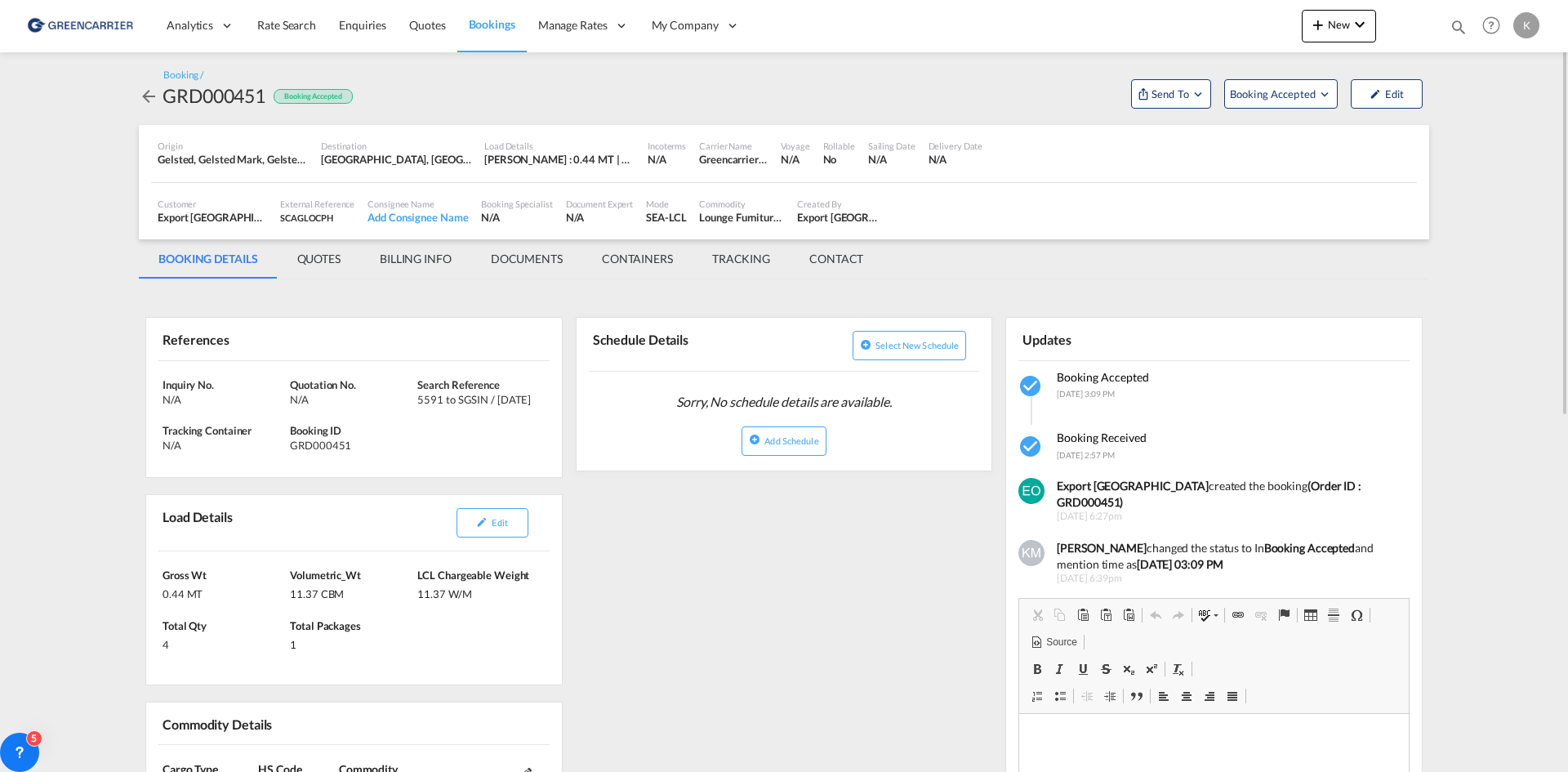
click at [151, 93] on md-icon "icon-arrow-left" at bounding box center [148, 96] width 19 height 19
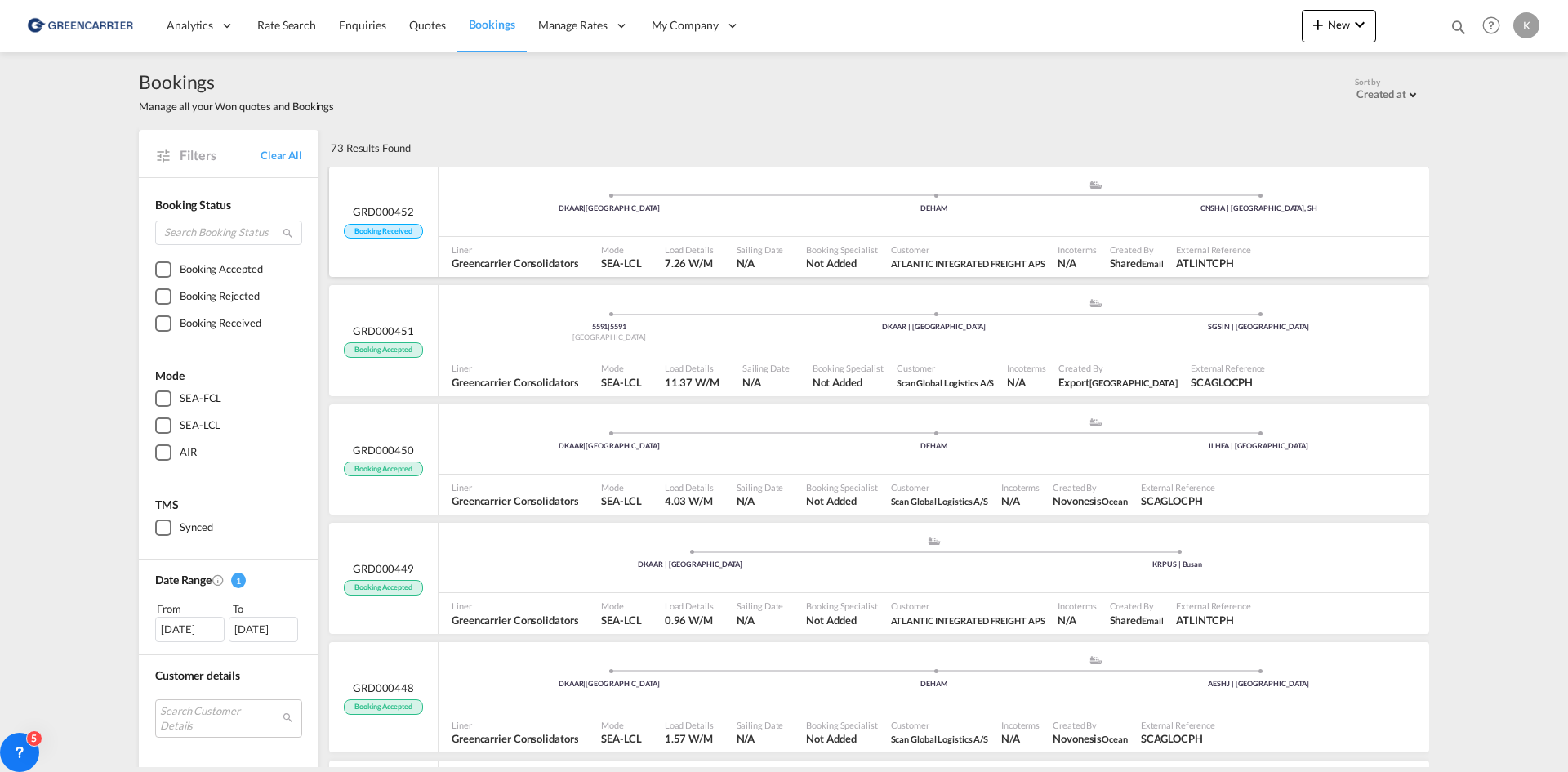
click at [770, 215] on div "DKAAR | [GEOGRAPHIC_DATA] .a{fill:#aaa8ad;} .a{fill:#aaa8ad;} DEHAM [GEOGRAPHIC…" at bounding box center [934, 203] width 991 height 49
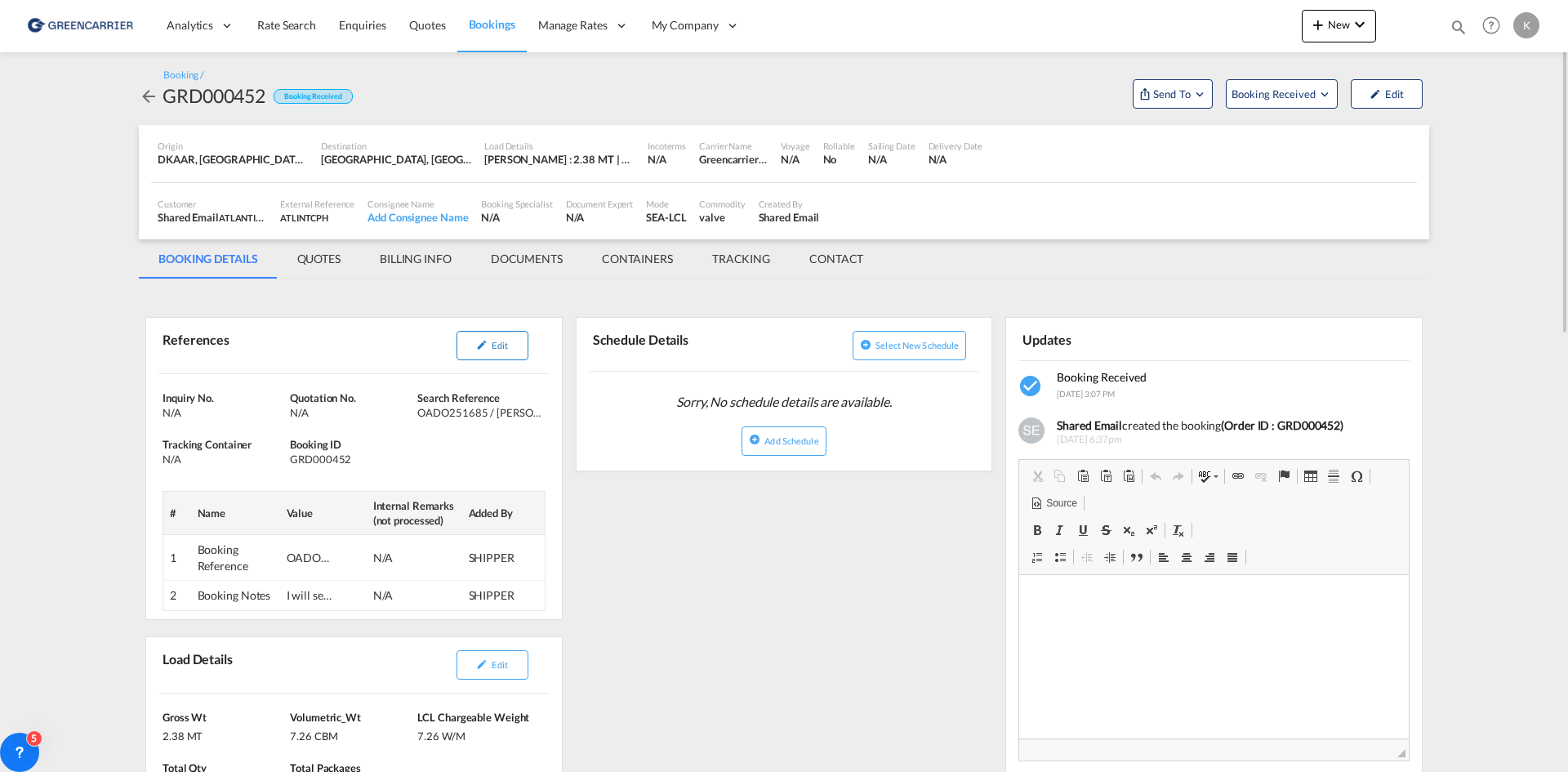
drag, startPoint x: 456, startPoint y: 370, endPoint x: 471, endPoint y: 339, distance: 34.4
click at [456, 368] on div "References Edit" at bounding box center [354, 345] width 391 height 56
click at [471, 339] on button "Edit" at bounding box center [493, 345] width 72 height 29
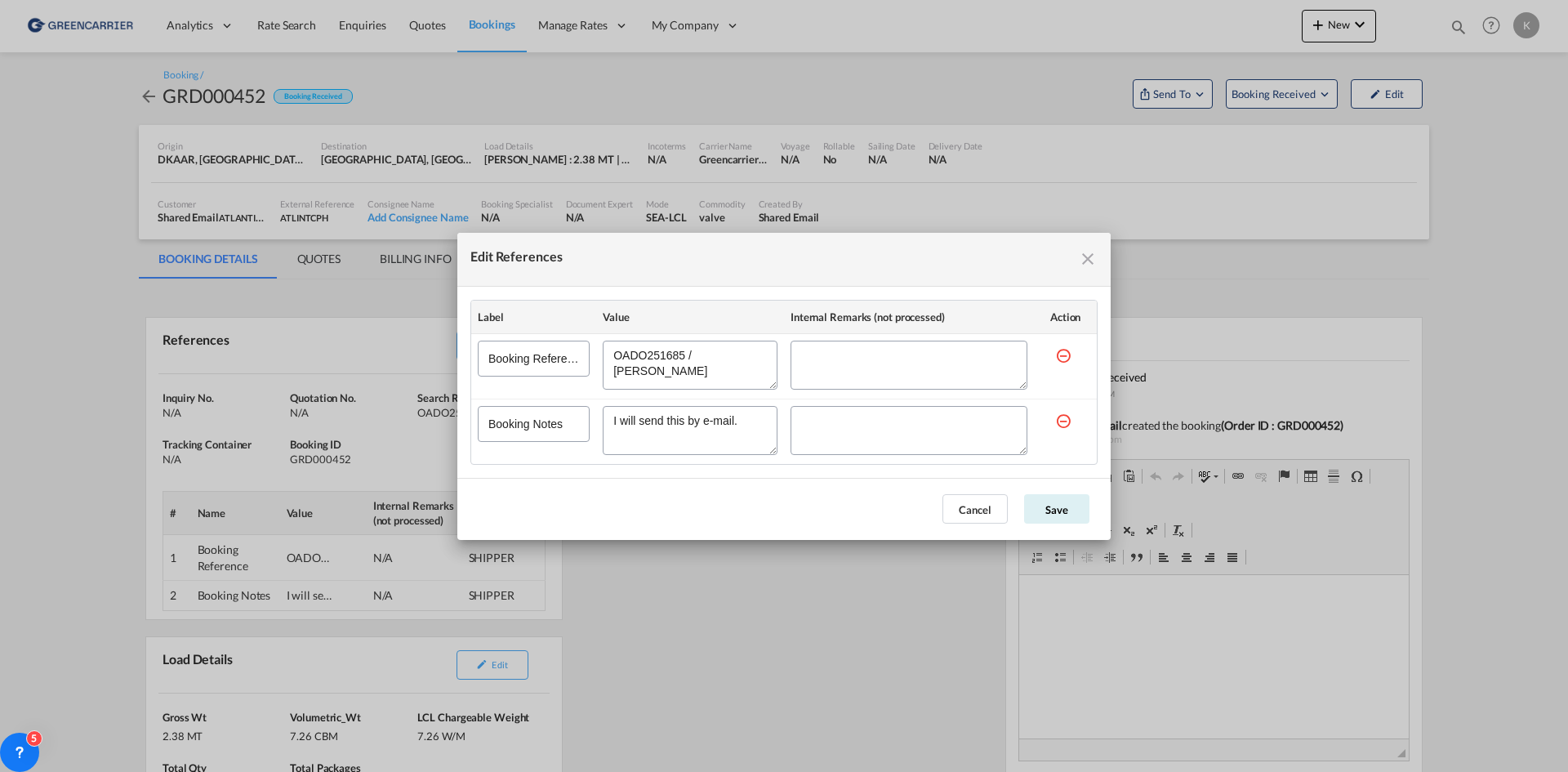
click at [1091, 260] on md-icon "icon-close fg-AAA8AD cursor" at bounding box center [1087, 258] width 19 height 19
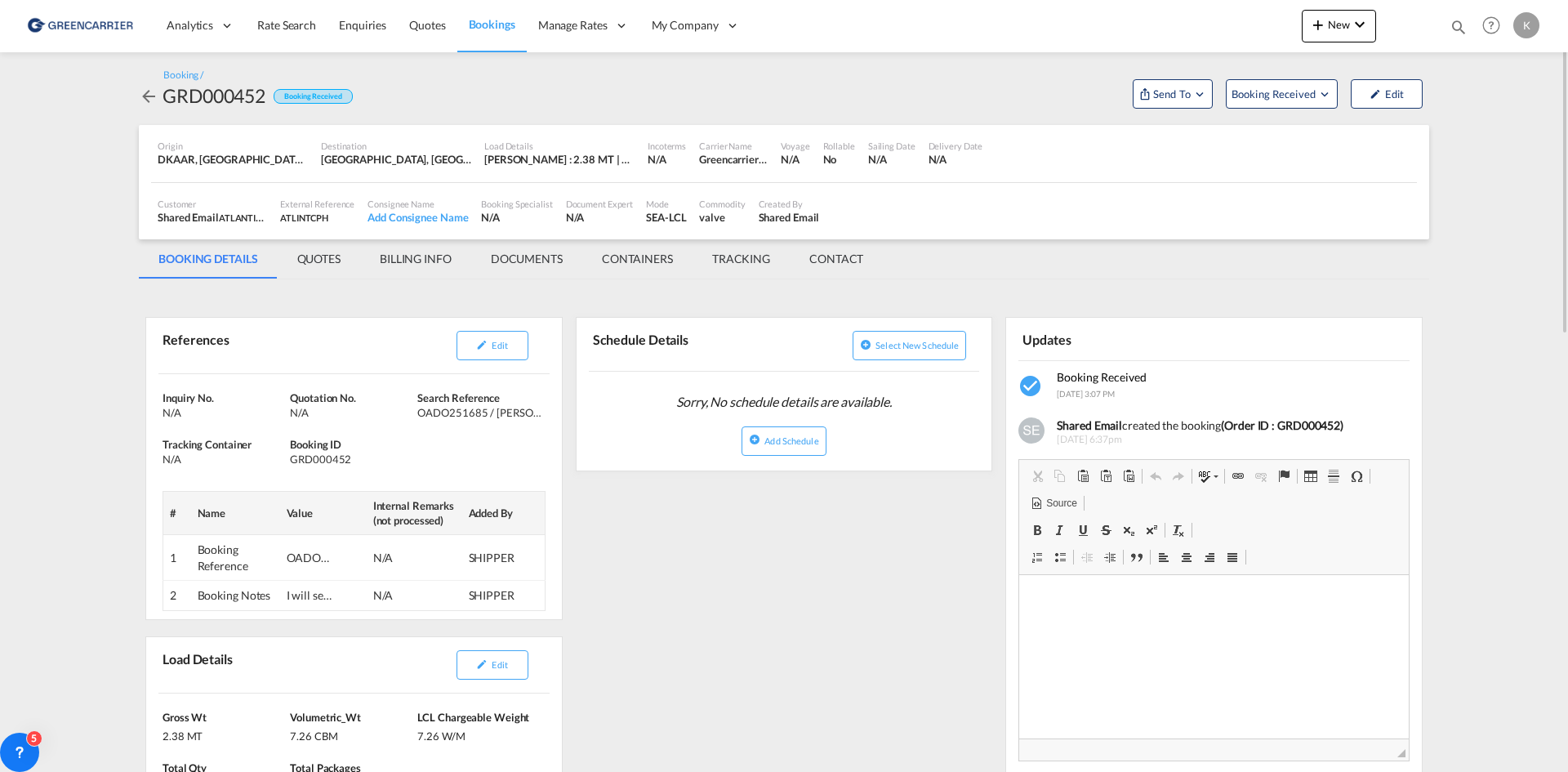
scroll to position [81, 0]
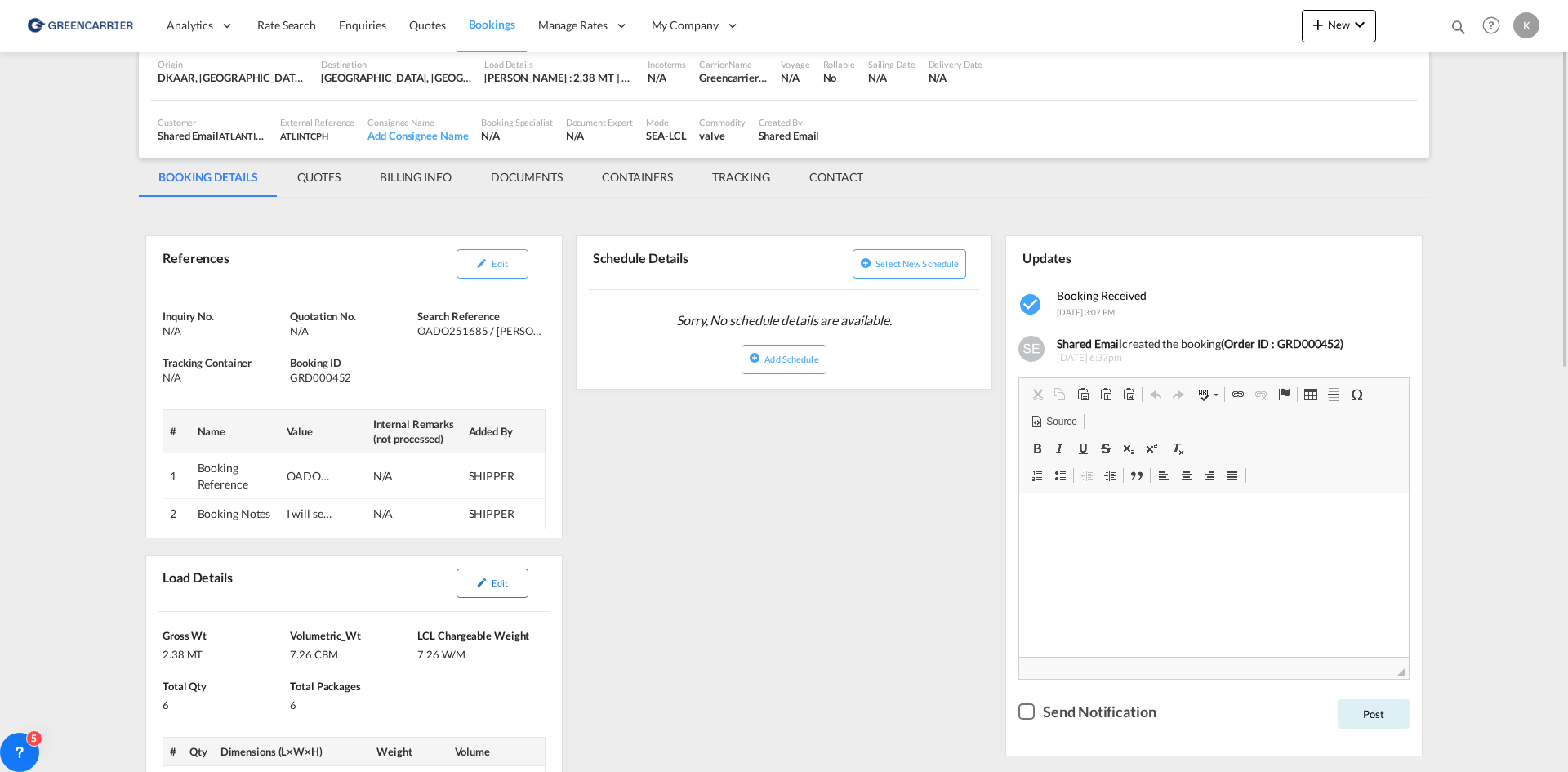
click at [499, 573] on button "Edit" at bounding box center [493, 583] width 72 height 29
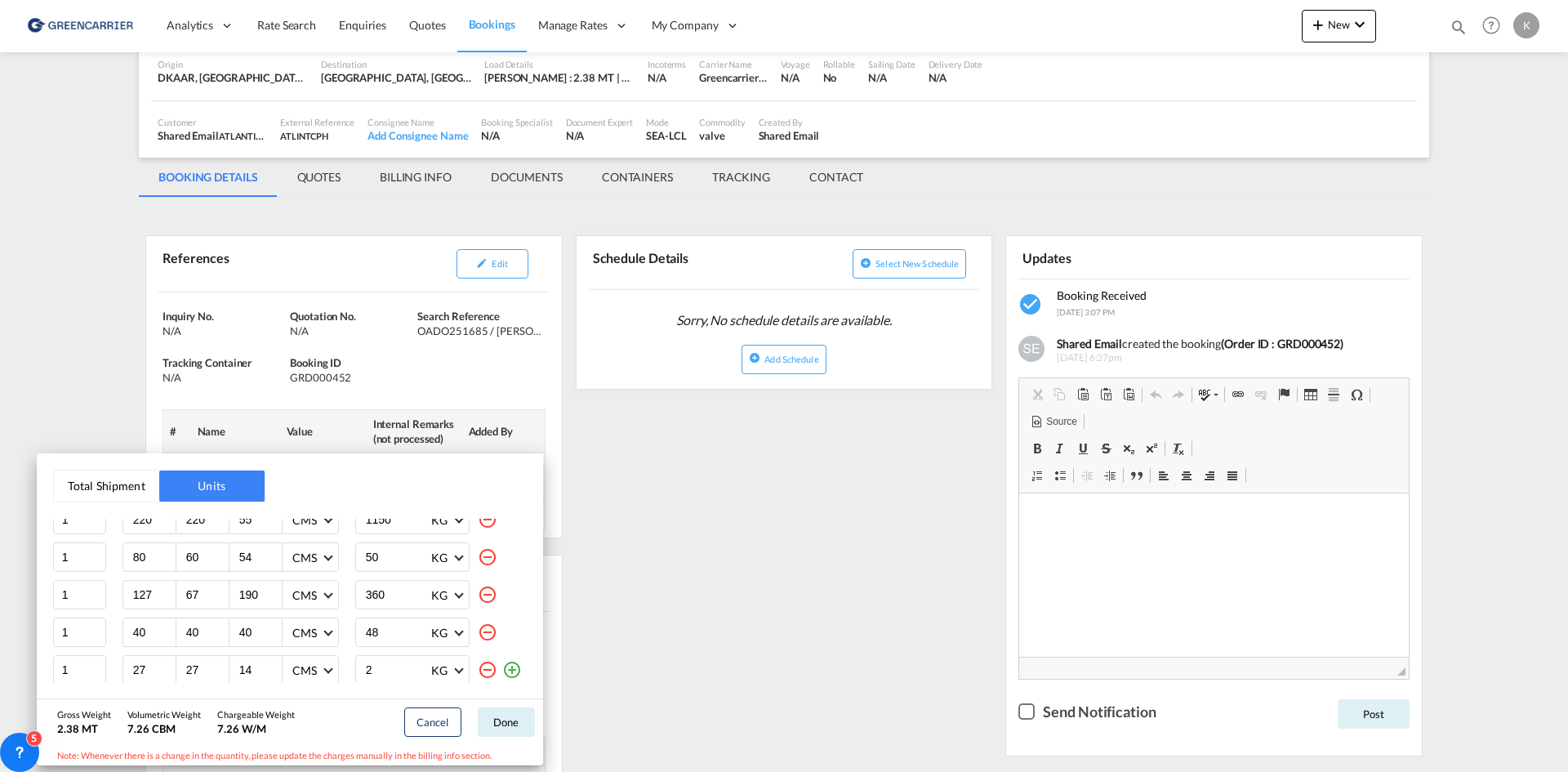
scroll to position [72, 0]
click at [780, 531] on div "Total Shipment Units Quantity Unit Dimension Total Unit Weight 1 105 120 210 CM…" at bounding box center [784, 386] width 1568 height 772
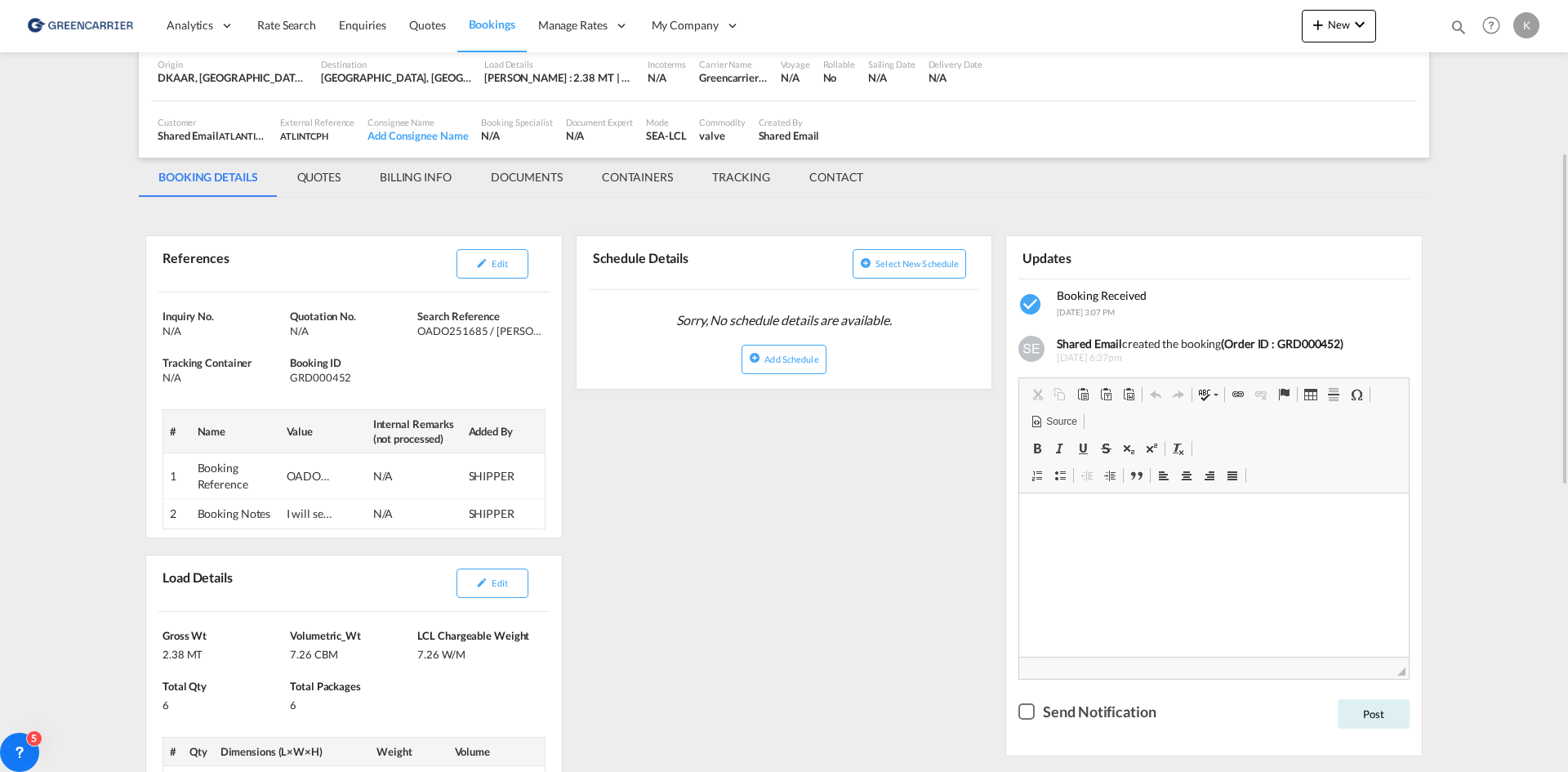
scroll to position [163, 0]
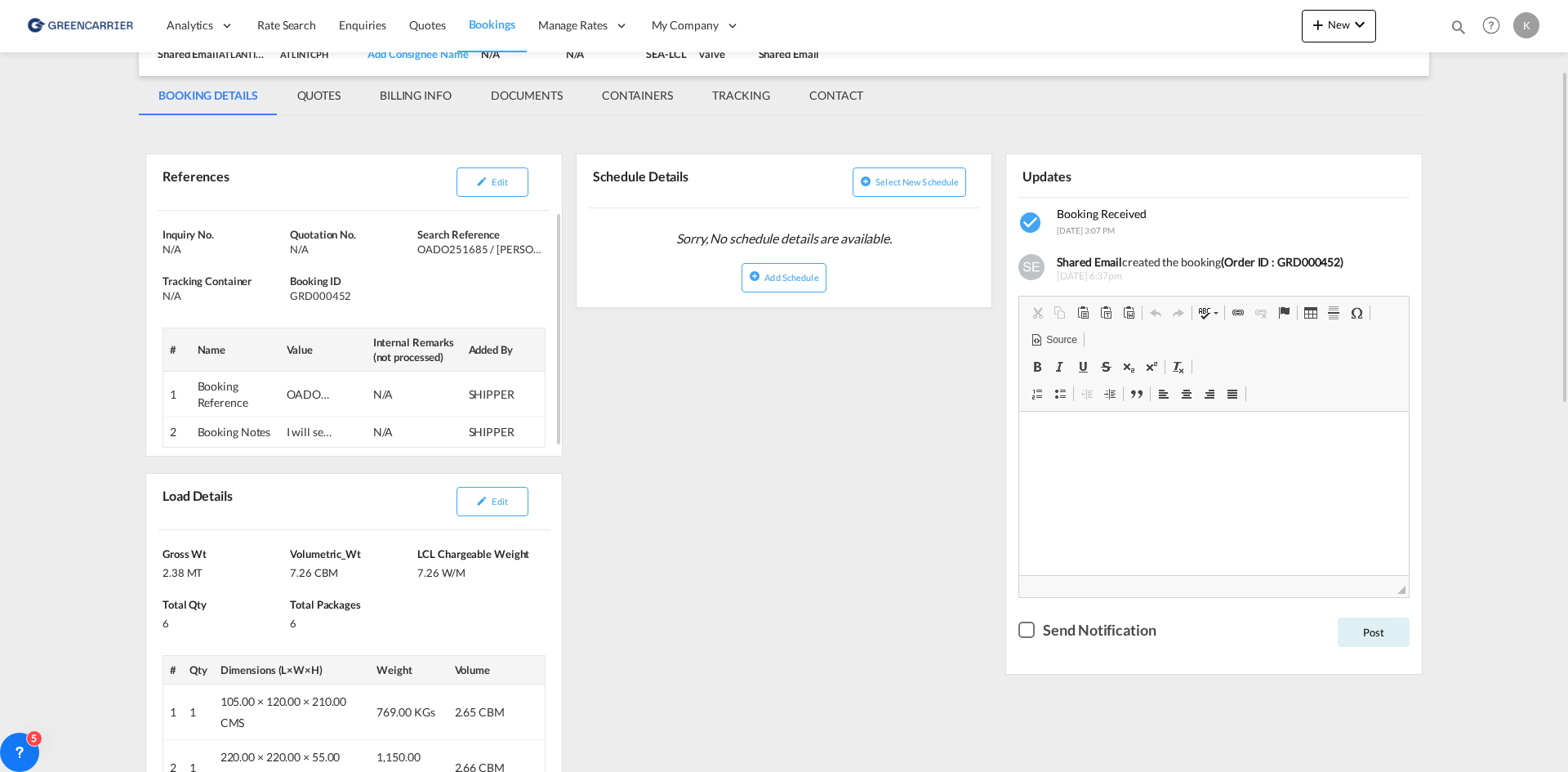
click at [341, 295] on div "GRD000452" at bounding box center [351, 296] width 123 height 15
copy div "GRD000452"
drag, startPoint x: 418, startPoint y: 251, endPoint x: 550, endPoint y: 249, distance: 132.0
click at [550, 249] on div "Inquiry No. N/A Quotation No. N/A Search Reference OADO251685 / [PERSON_NAME] T…" at bounding box center [354, 337] width 416 height 253
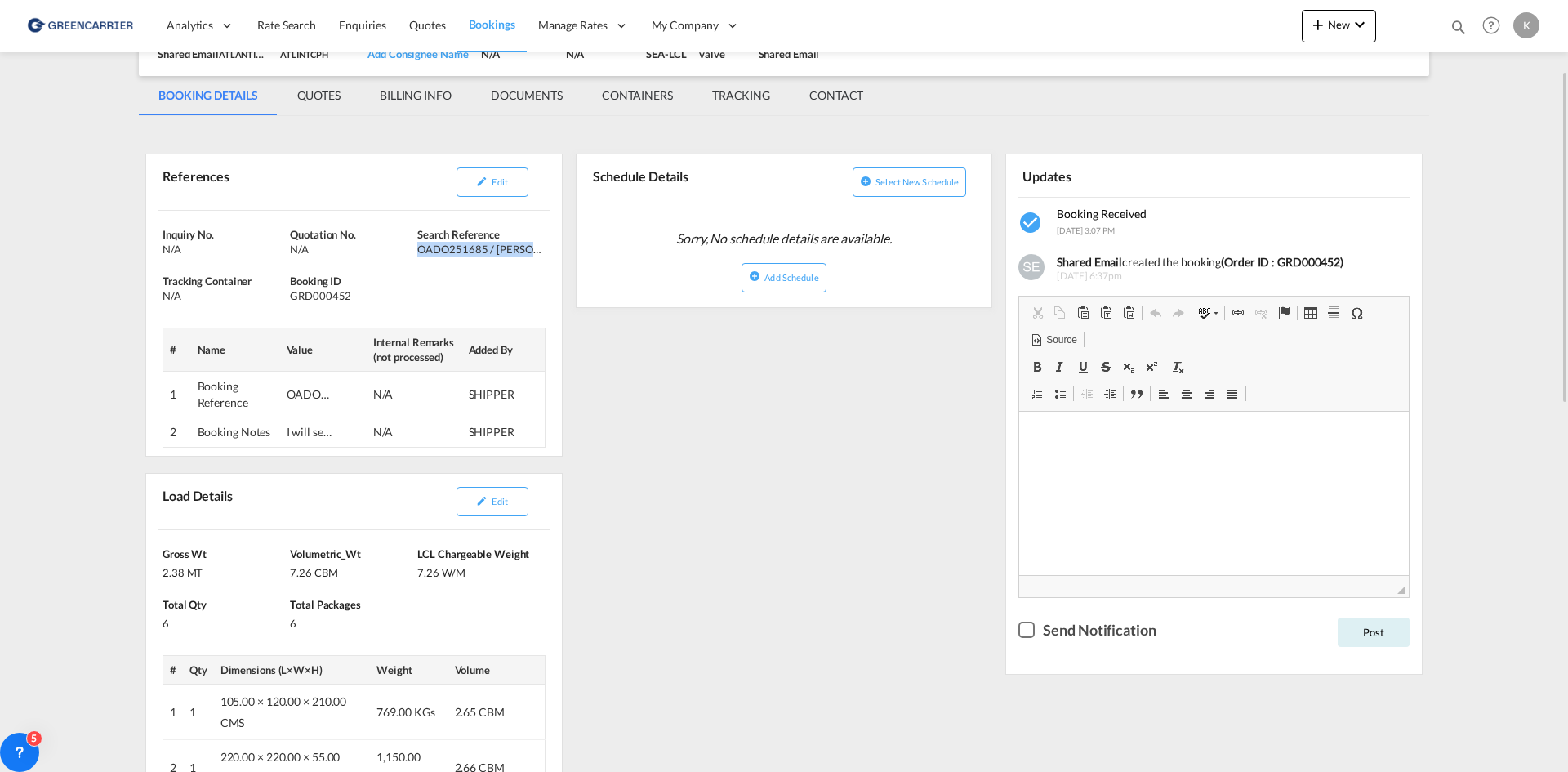
copy div "OADO251685 / [PERSON_NAME]"
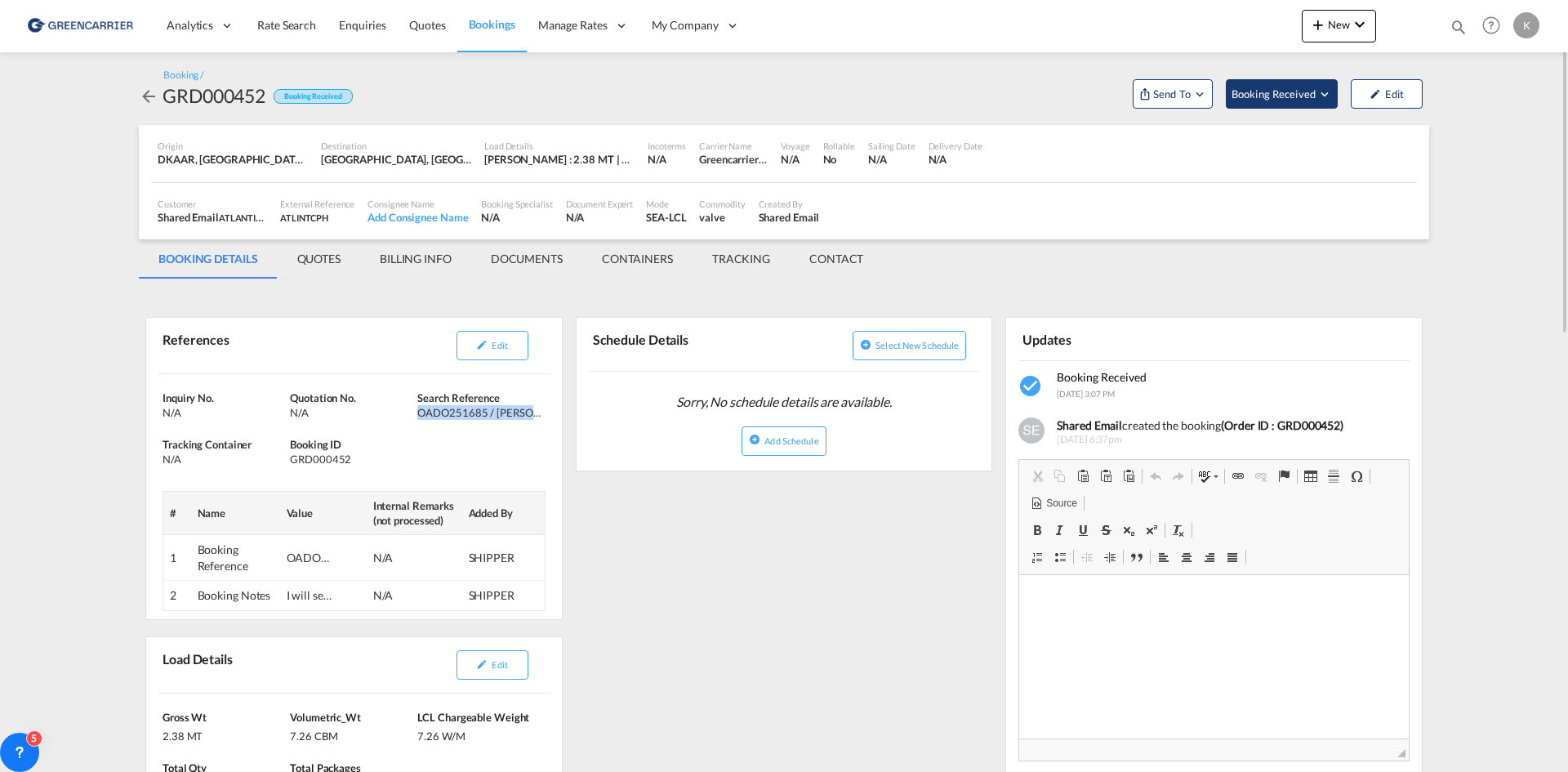
click at [1281, 103] on button "Booking Received" at bounding box center [1282, 94] width 112 height 29
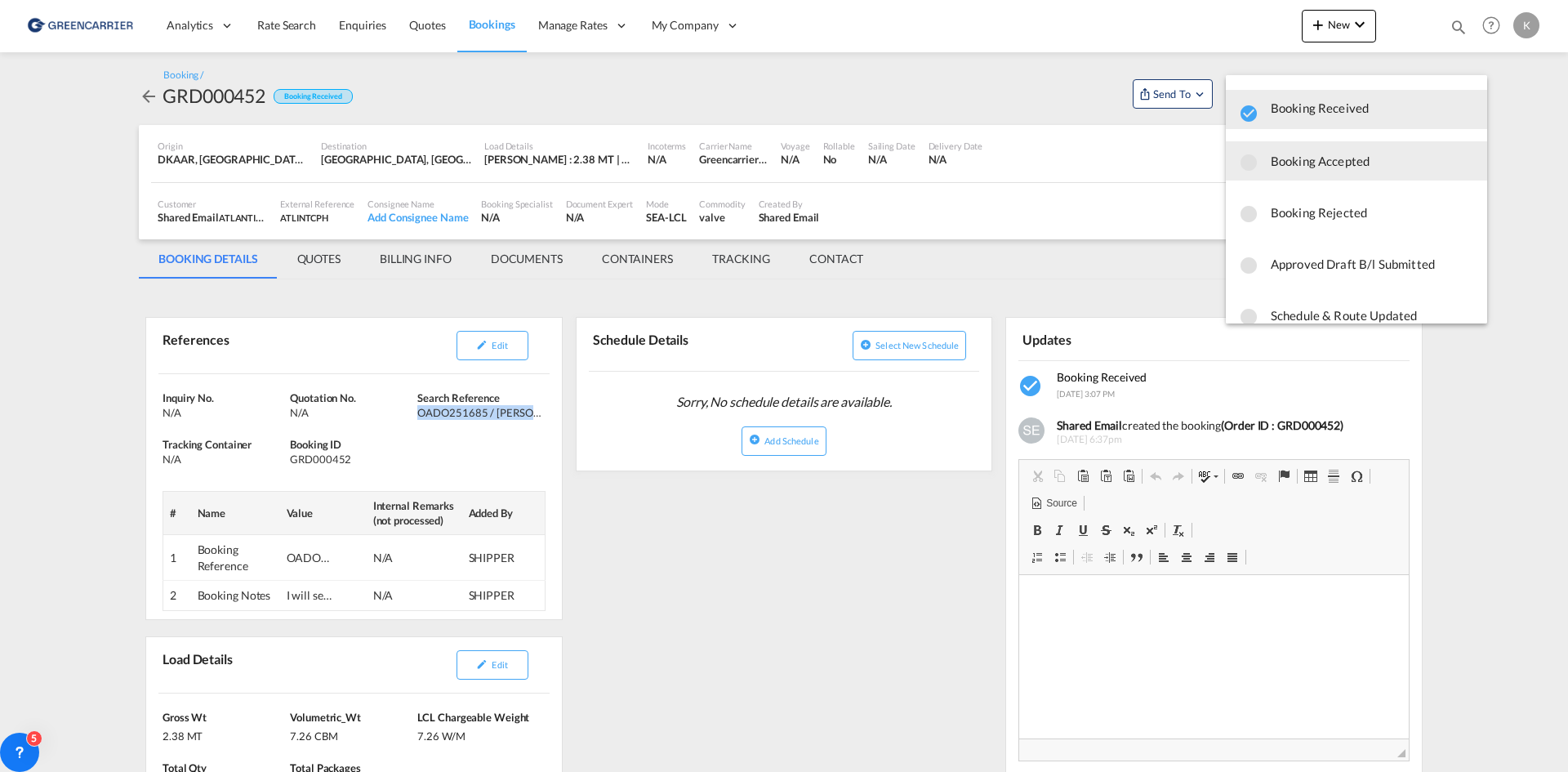
click at [1301, 161] on span "Booking Accepted" at bounding box center [1372, 160] width 204 height 29
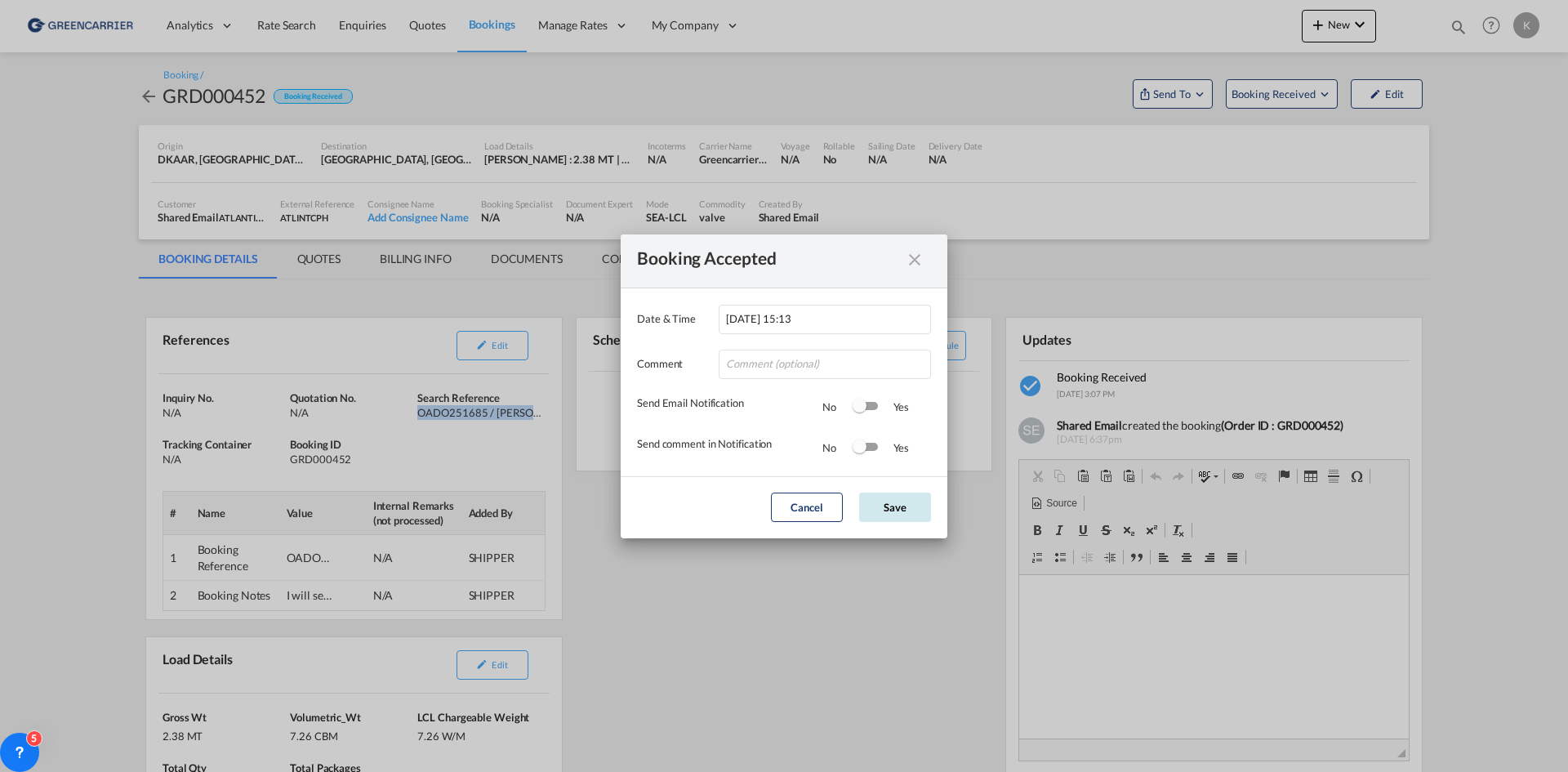
click at [903, 510] on button "Save" at bounding box center [895, 507] width 72 height 29
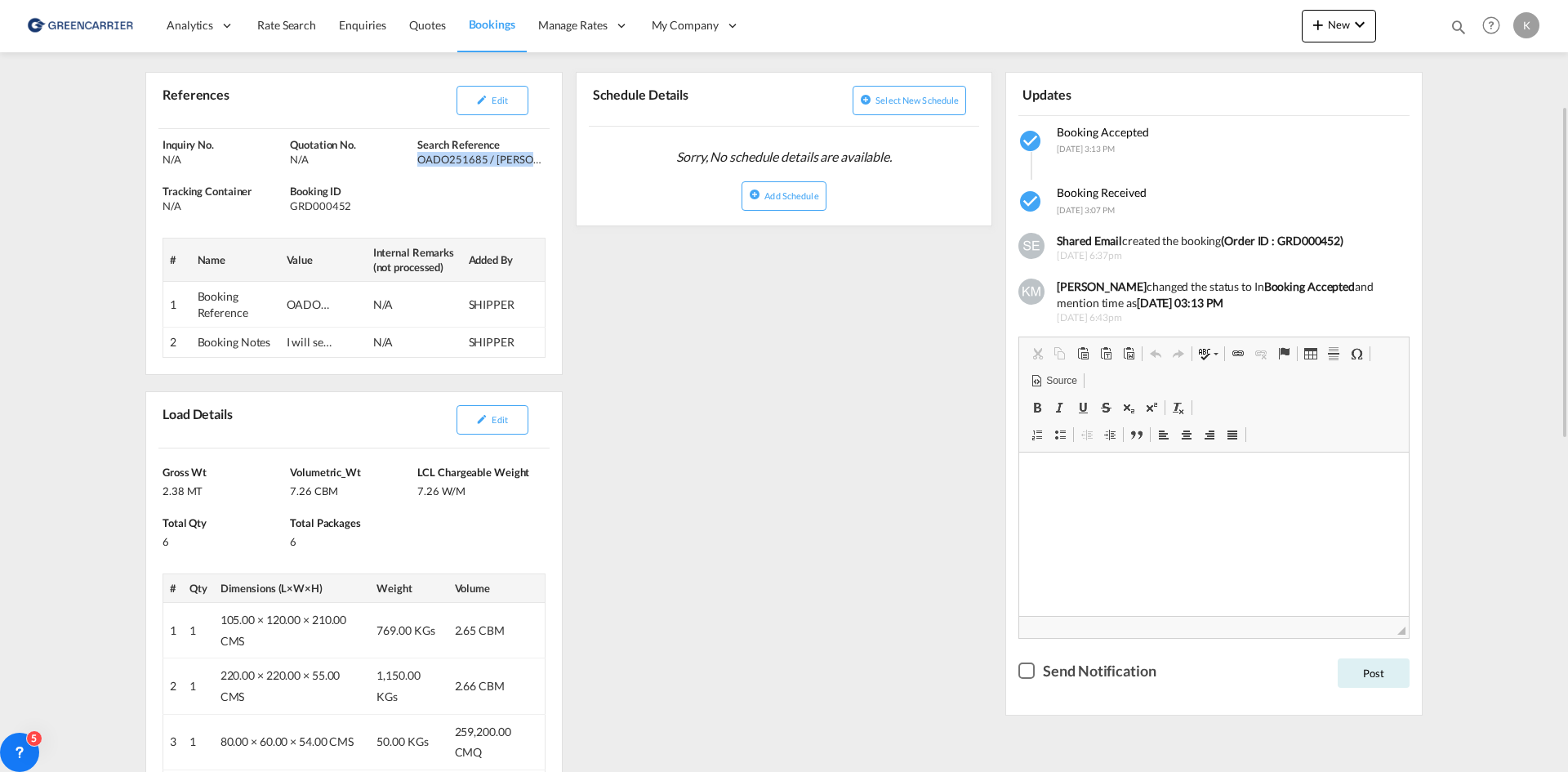
scroll to position [490, 0]
